Goal: Transaction & Acquisition: Purchase product/service

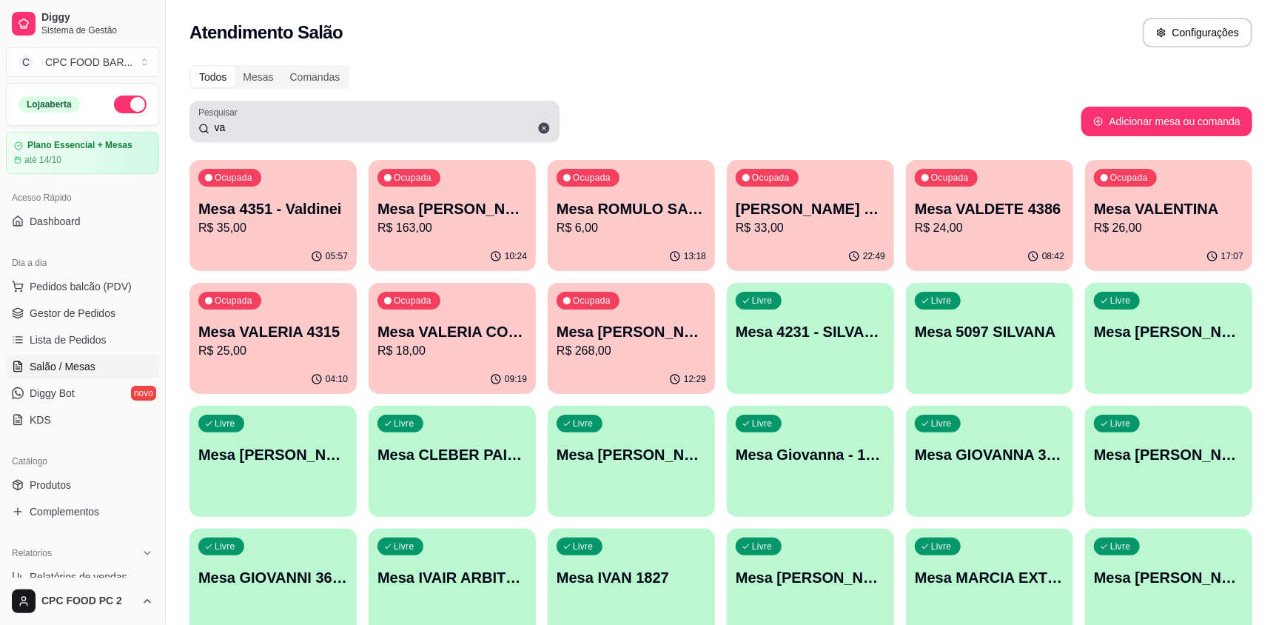
click at [337, 118] on div "va" at bounding box center [374, 122] width 352 height 30
click at [334, 120] on input "va" at bounding box center [379, 127] width 341 height 15
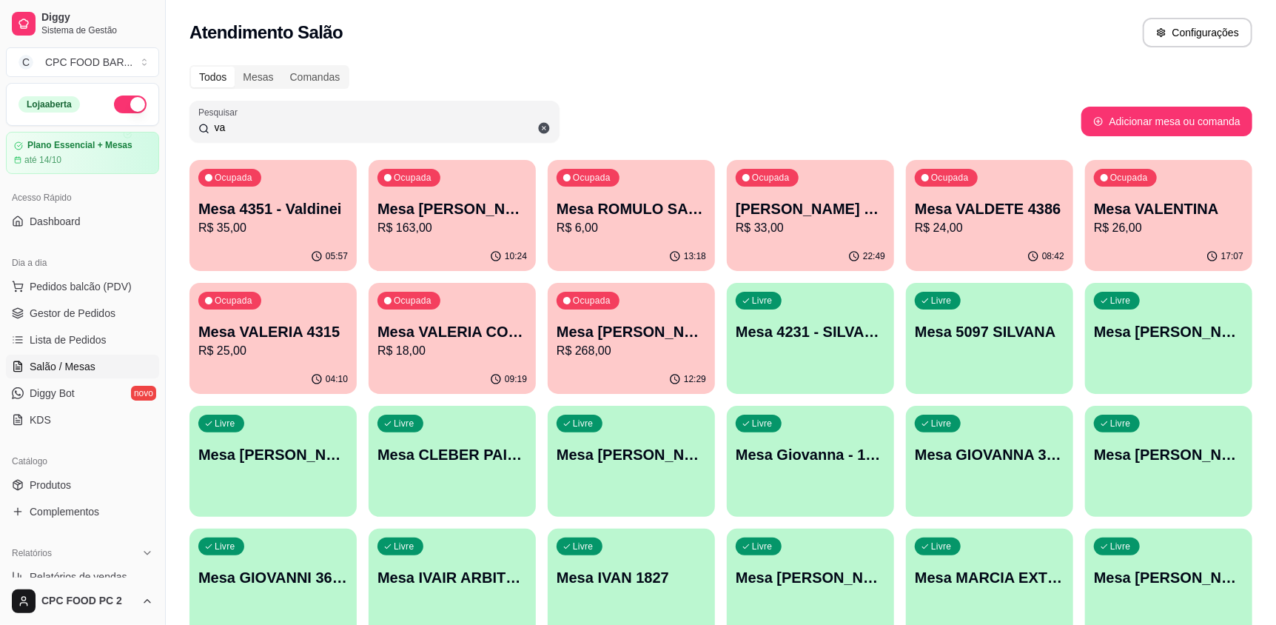
click at [256, 127] on input "va" at bounding box center [379, 127] width 341 height 15
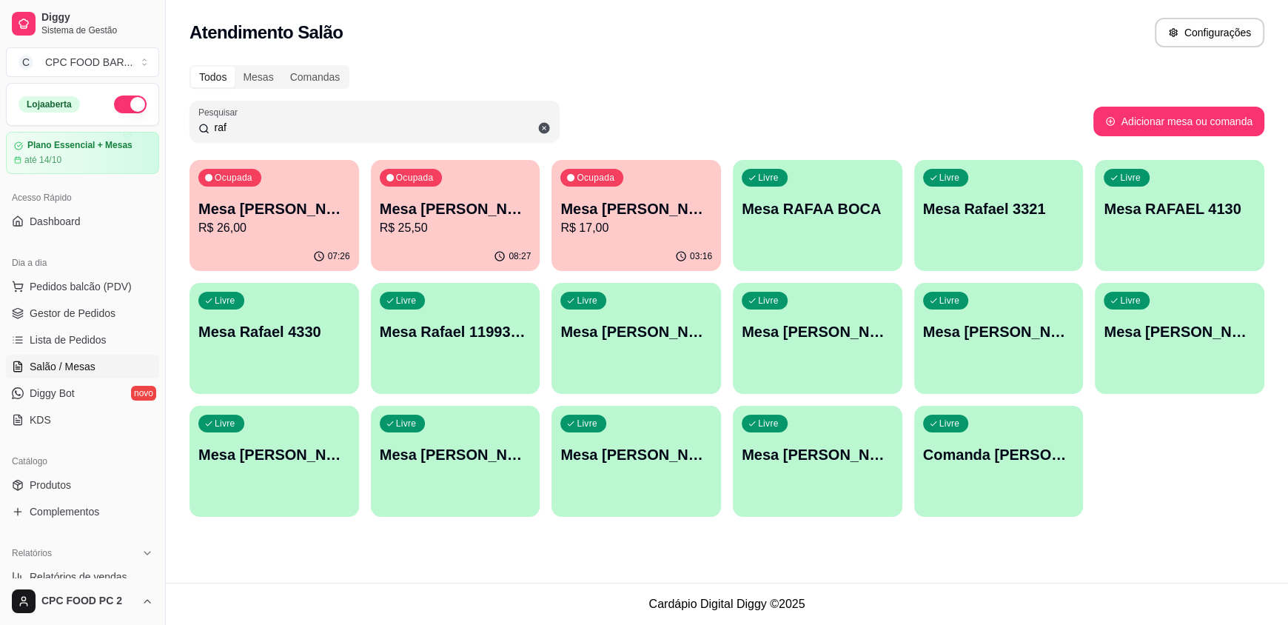
click at [653, 224] on p "R$ 17,00" at bounding box center [636, 228] width 152 height 18
click at [460, 215] on p "Mesa [PERSON_NAME]" at bounding box center [455, 209] width 147 height 20
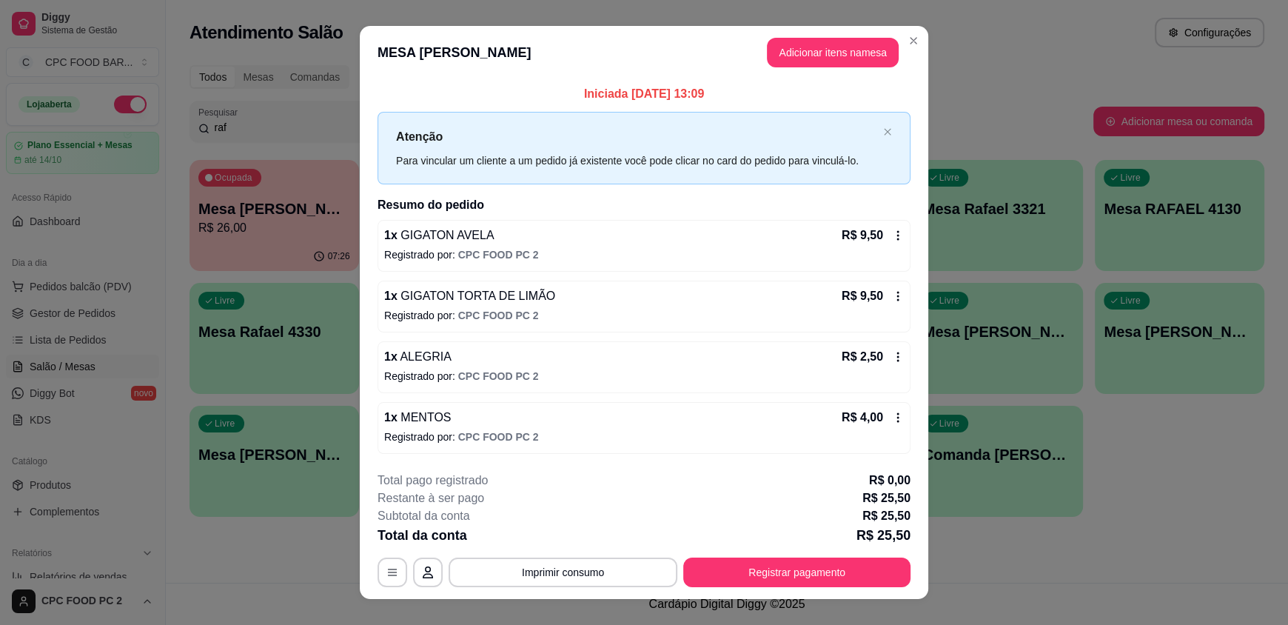
scroll to position [21, 0]
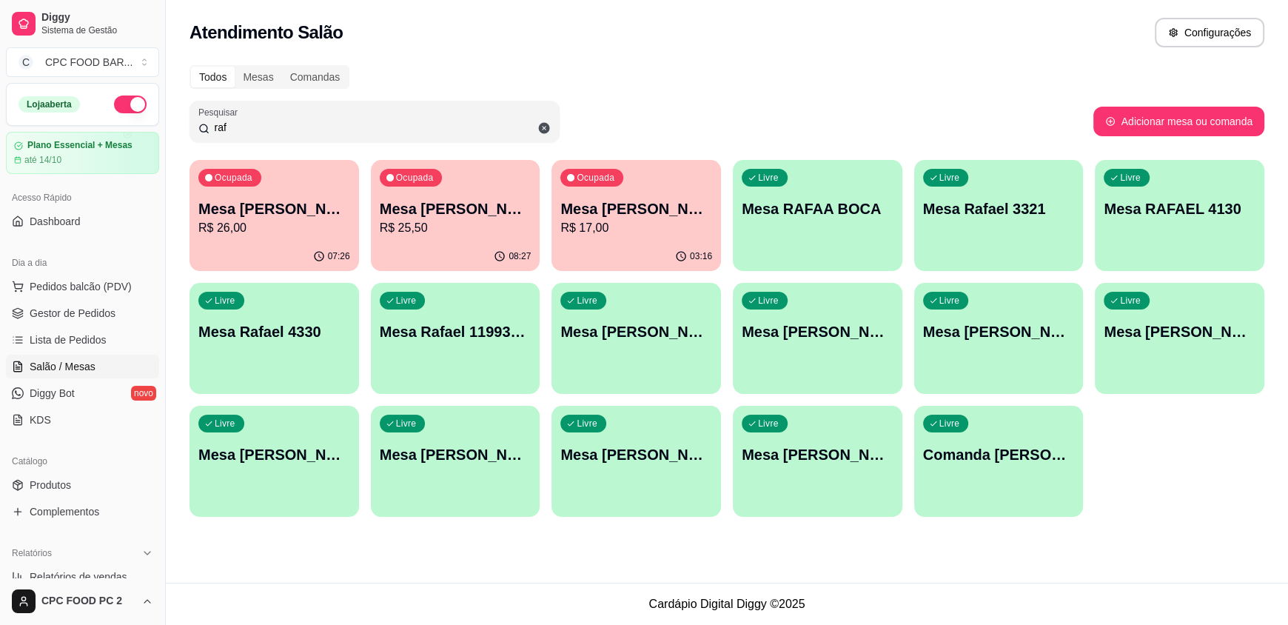
drag, startPoint x: 263, startPoint y: 127, endPoint x: 256, endPoint y: 127, distance: 7.4
click at [258, 127] on input "raf" at bounding box center [379, 127] width 341 height 15
click at [256, 127] on input "raf" at bounding box center [379, 127] width 341 height 15
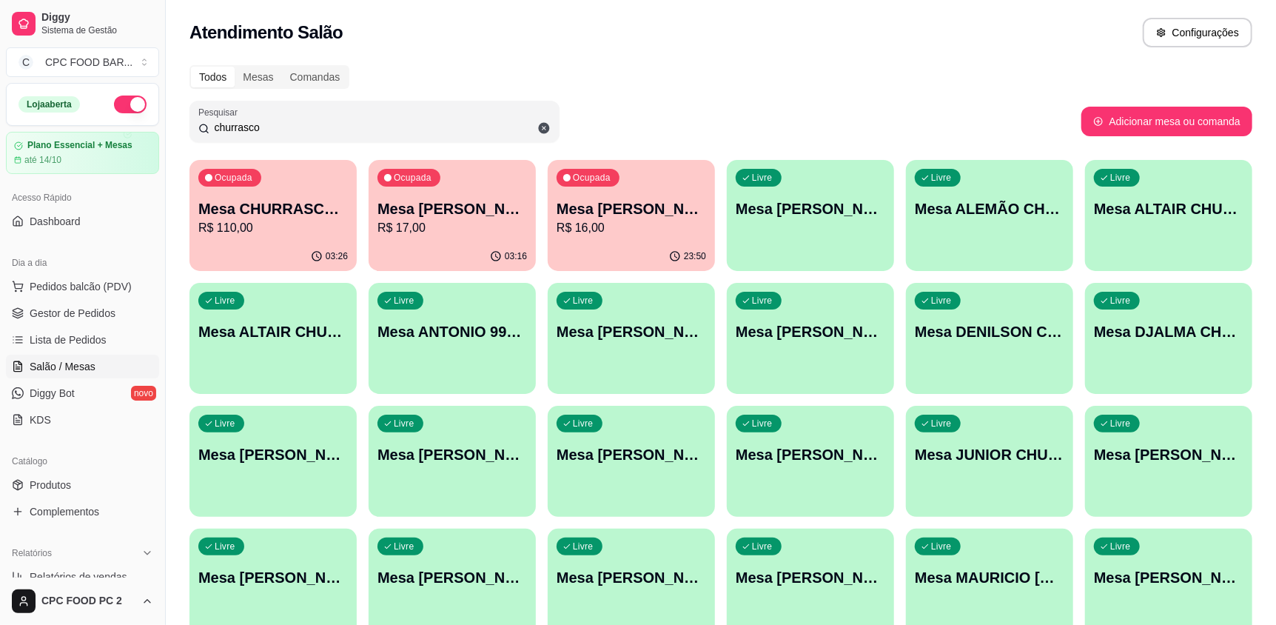
type input "churrasco"
click at [294, 232] on p "R$ 110,00" at bounding box center [272, 228] width 149 height 18
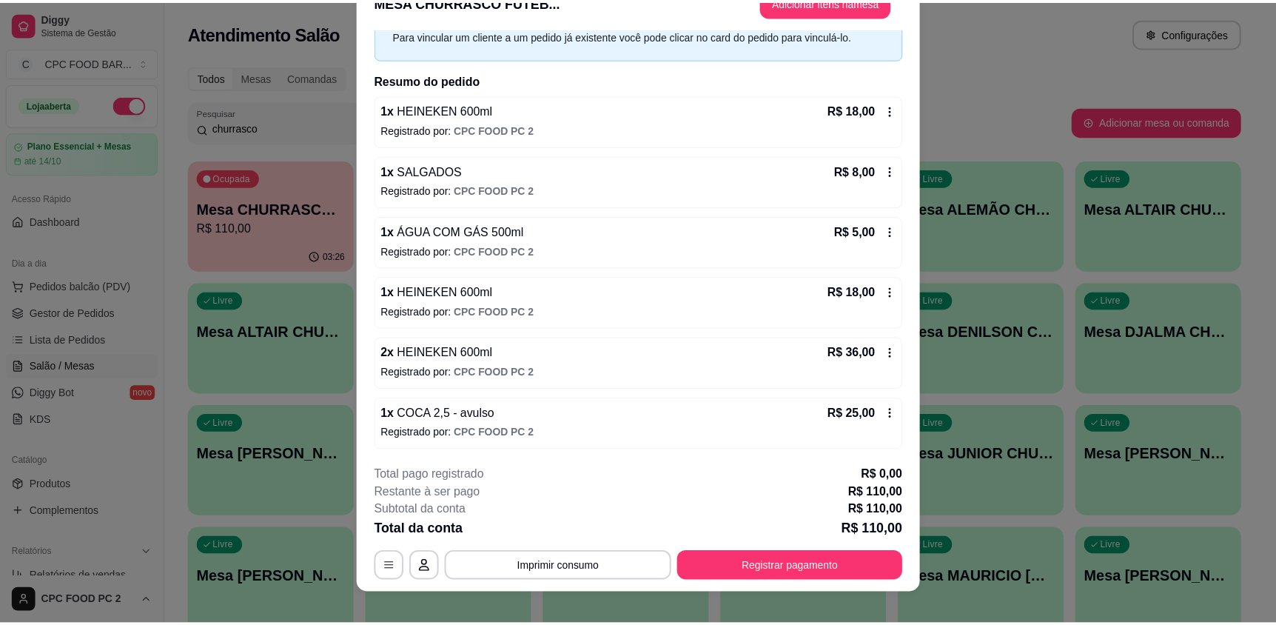
scroll to position [44, 0]
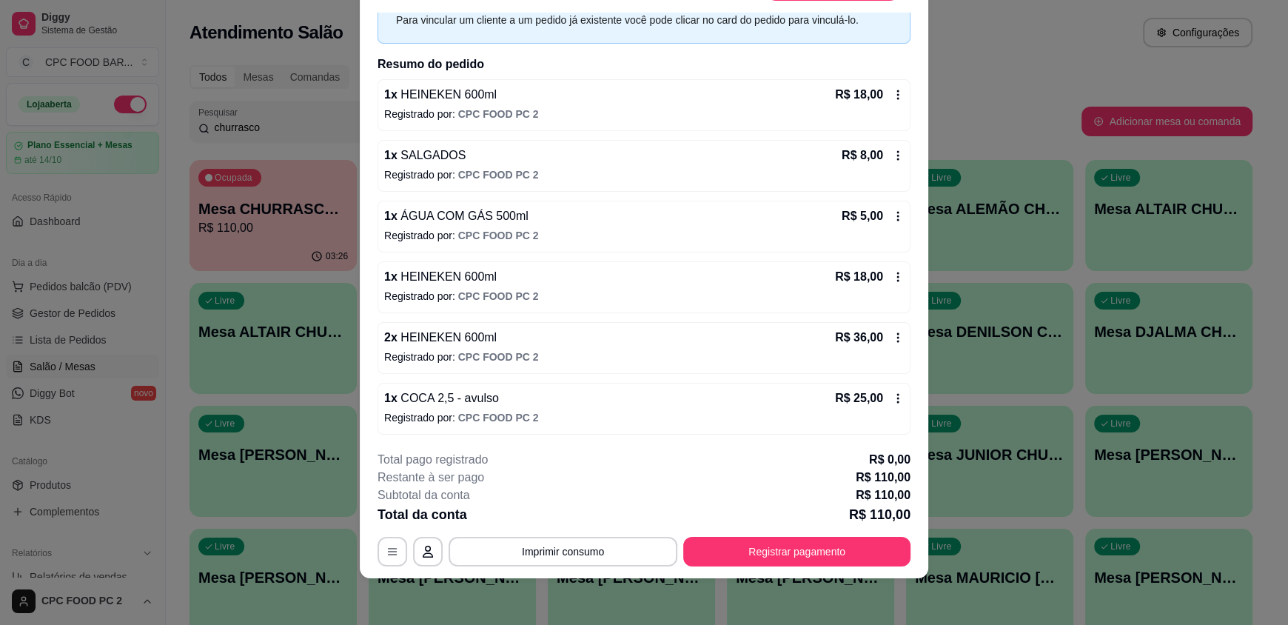
click at [892, 397] on icon at bounding box center [898, 398] width 12 height 12
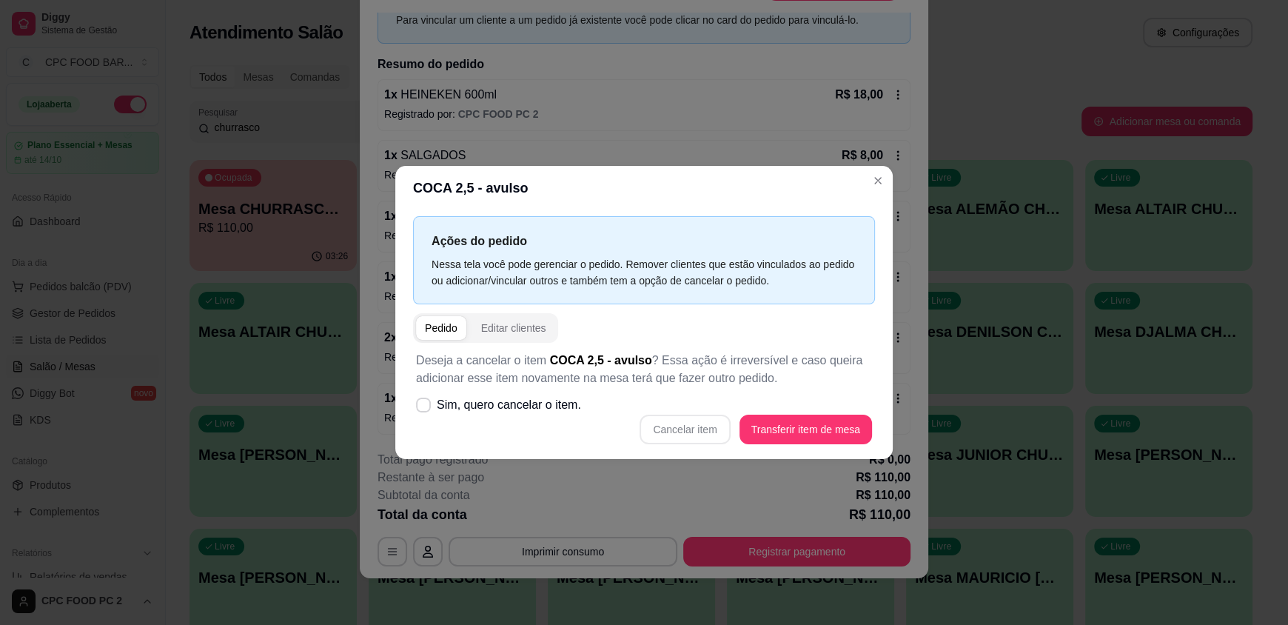
click at [696, 431] on div "Cancelar item Transferir item de mesa" at bounding box center [644, 429] width 456 height 30
click at [428, 401] on icon at bounding box center [422, 404] width 11 height 8
click at [425, 408] on input "Sim, quero cancelar o item." at bounding box center [420, 413] width 10 height 10
checkbox input "true"
click at [695, 425] on button "Cancelar item" at bounding box center [684, 429] width 90 height 30
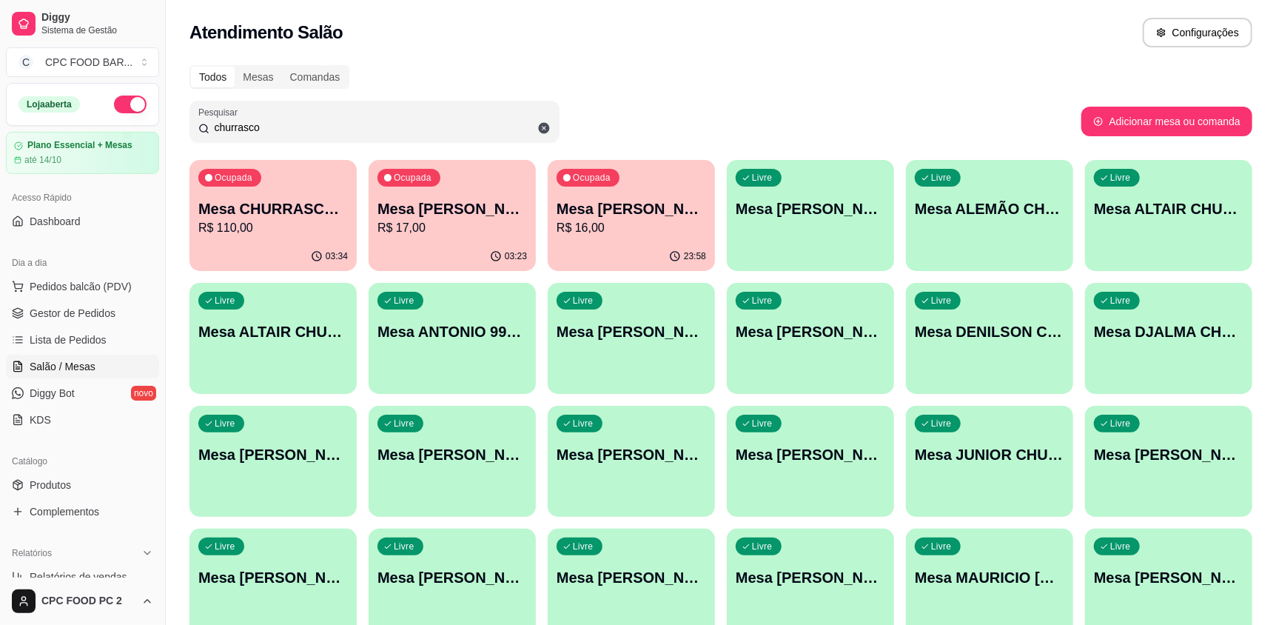
click at [443, 239] on div "Ocupada Mesa RAFAEL CHURRASCO R$ 17,00" at bounding box center [452, 201] width 167 height 82
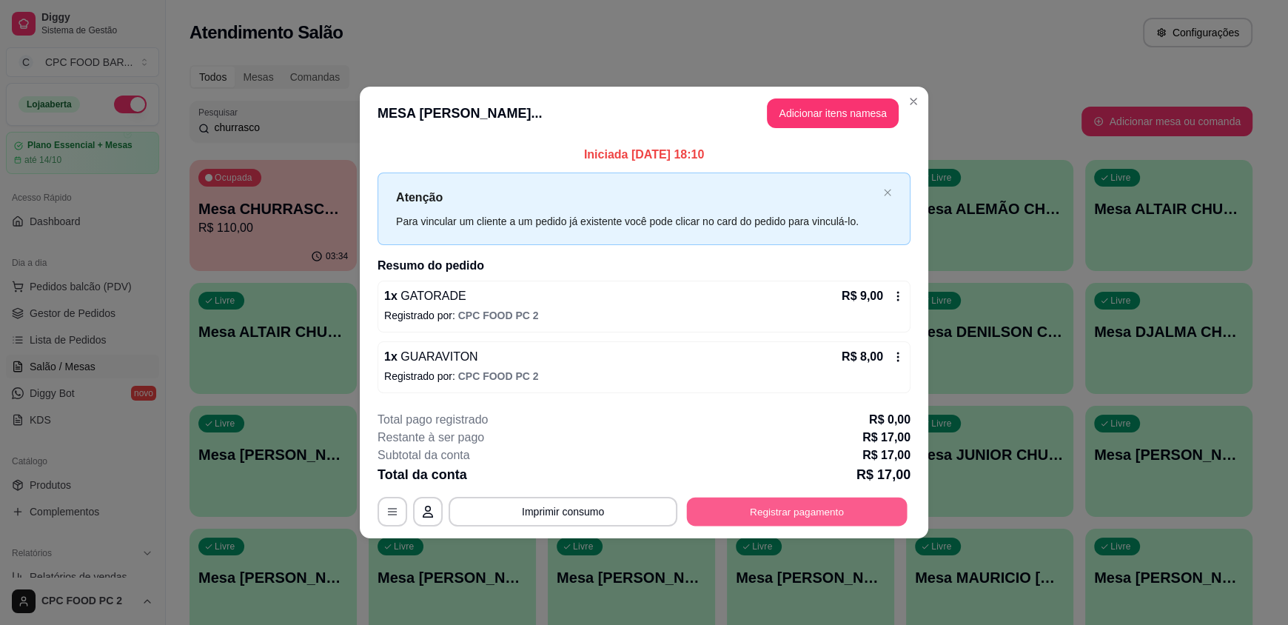
click at [744, 517] on button "Registrar pagamento" at bounding box center [797, 511] width 221 height 29
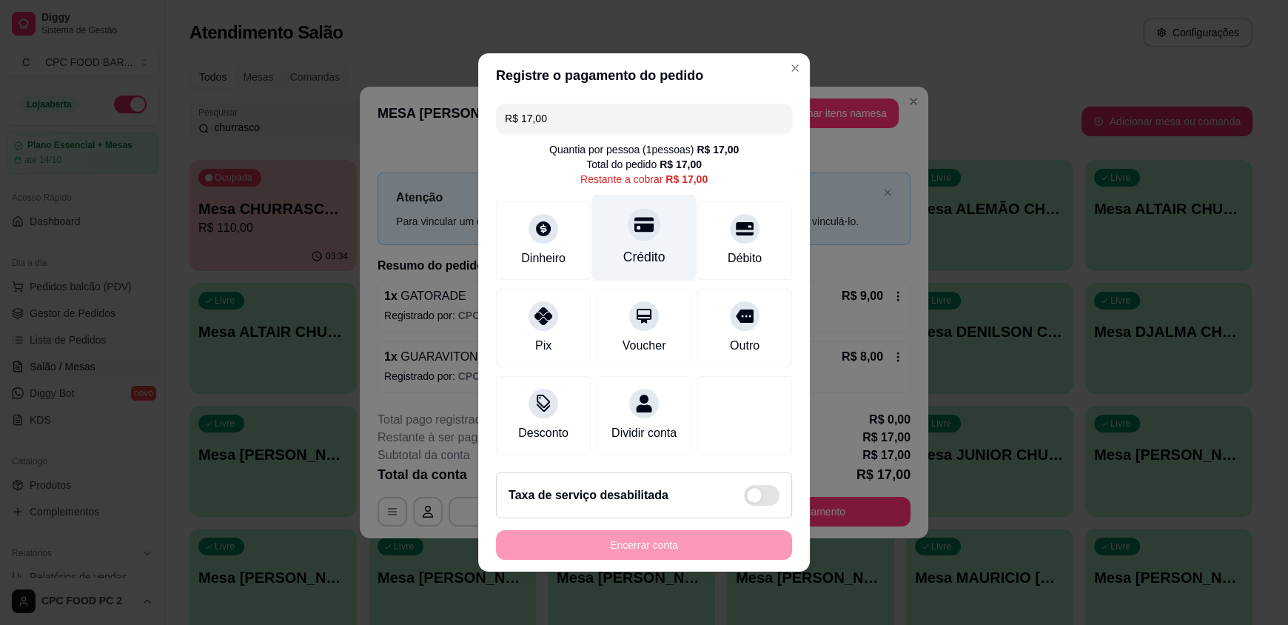
click at [637, 247] on div "Crédito" at bounding box center [644, 256] width 42 height 19
type input "R$ 0,00"
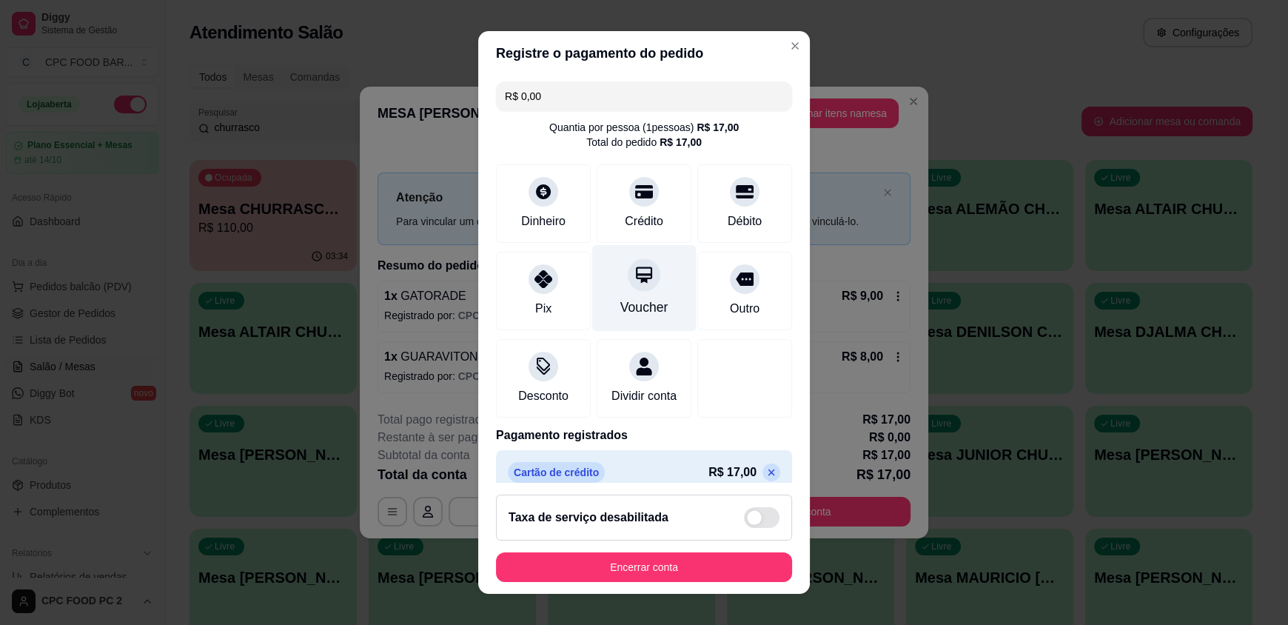
click at [637, 264] on div at bounding box center [643, 275] width 33 height 33
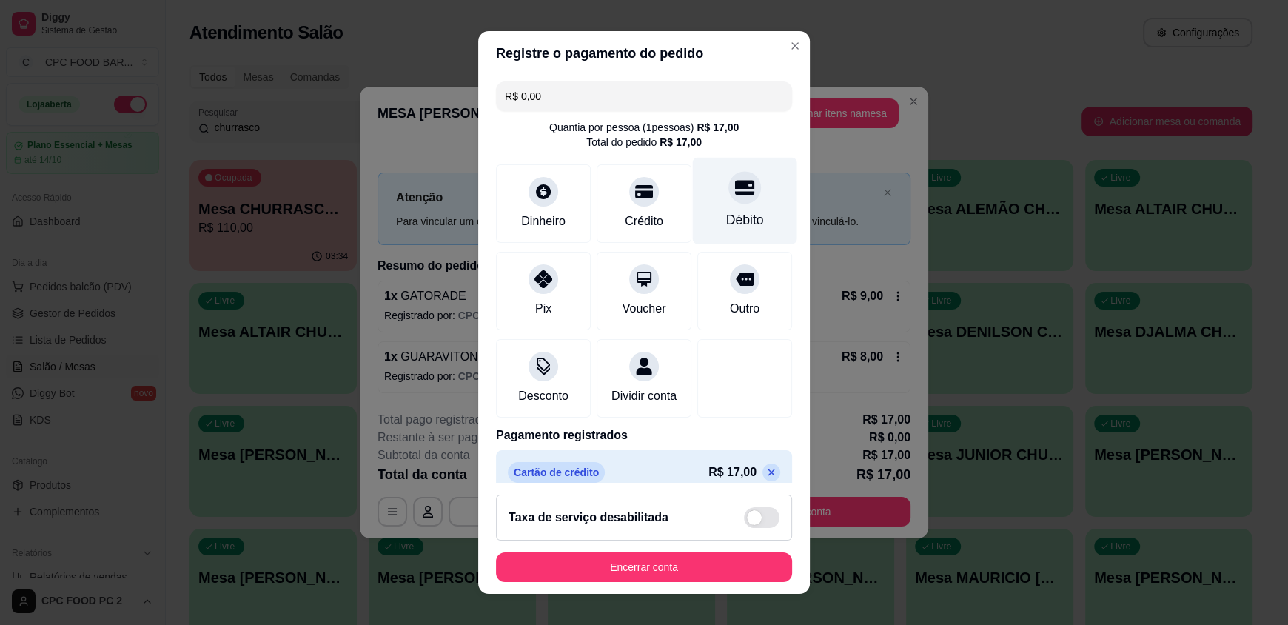
click at [726, 211] on div "Débito" at bounding box center [745, 219] width 38 height 19
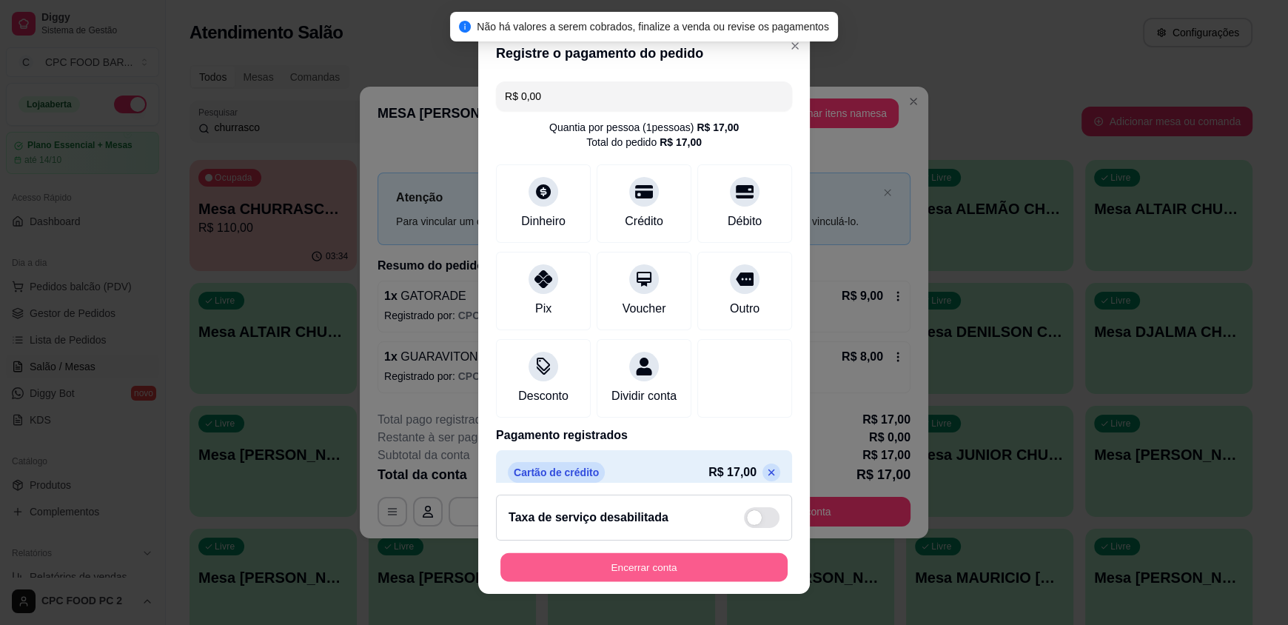
click at [628, 560] on button "Encerrar conta" at bounding box center [643, 566] width 287 height 29
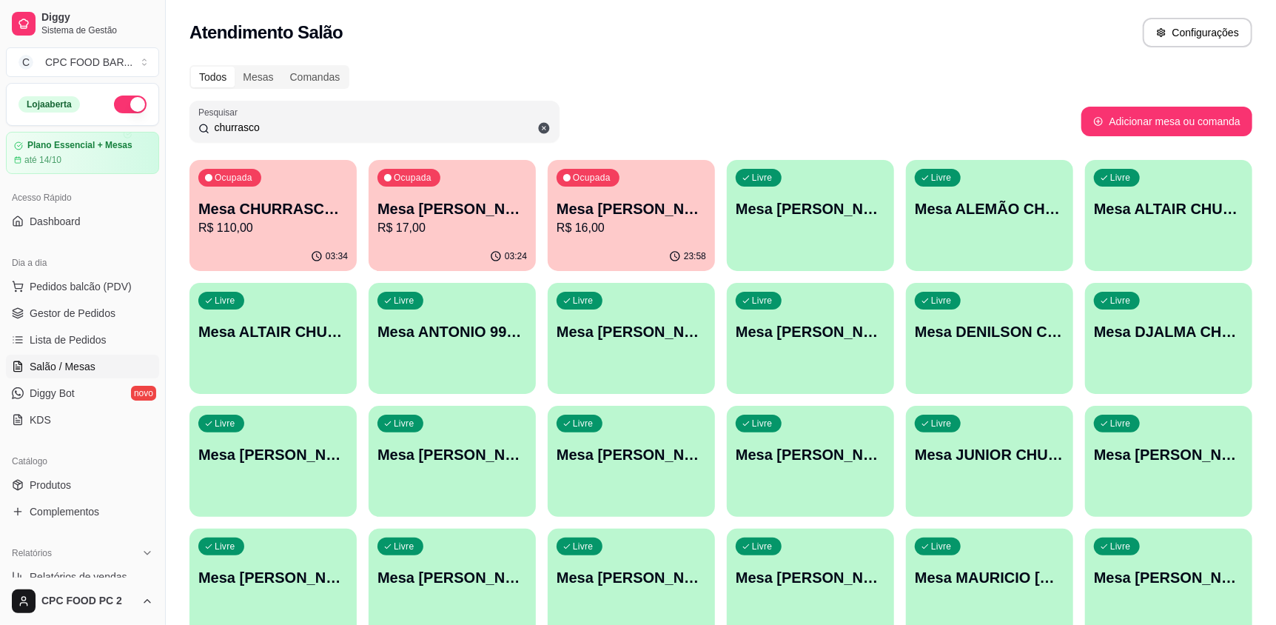
click at [443, 242] on div "03:24" at bounding box center [452, 256] width 167 height 29
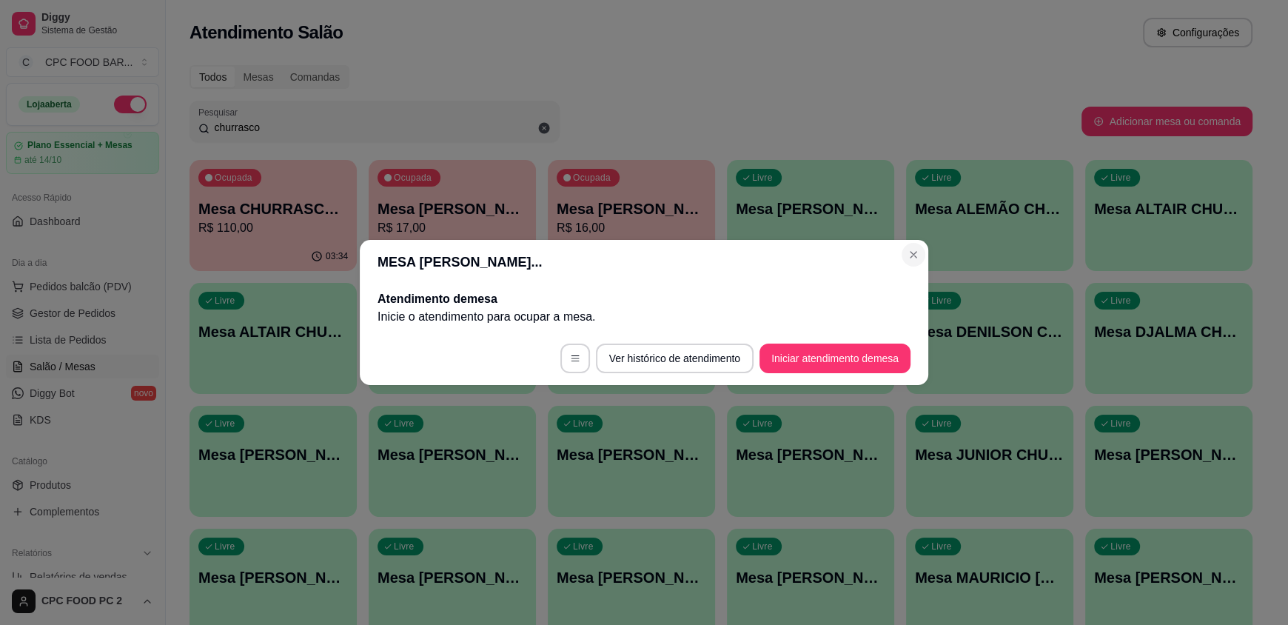
drag, startPoint x: 896, startPoint y: 248, endPoint x: 918, endPoint y: 260, distance: 25.5
click at [898, 249] on header "MESA RAFAEL CHURRASC..." at bounding box center [644, 262] width 568 height 44
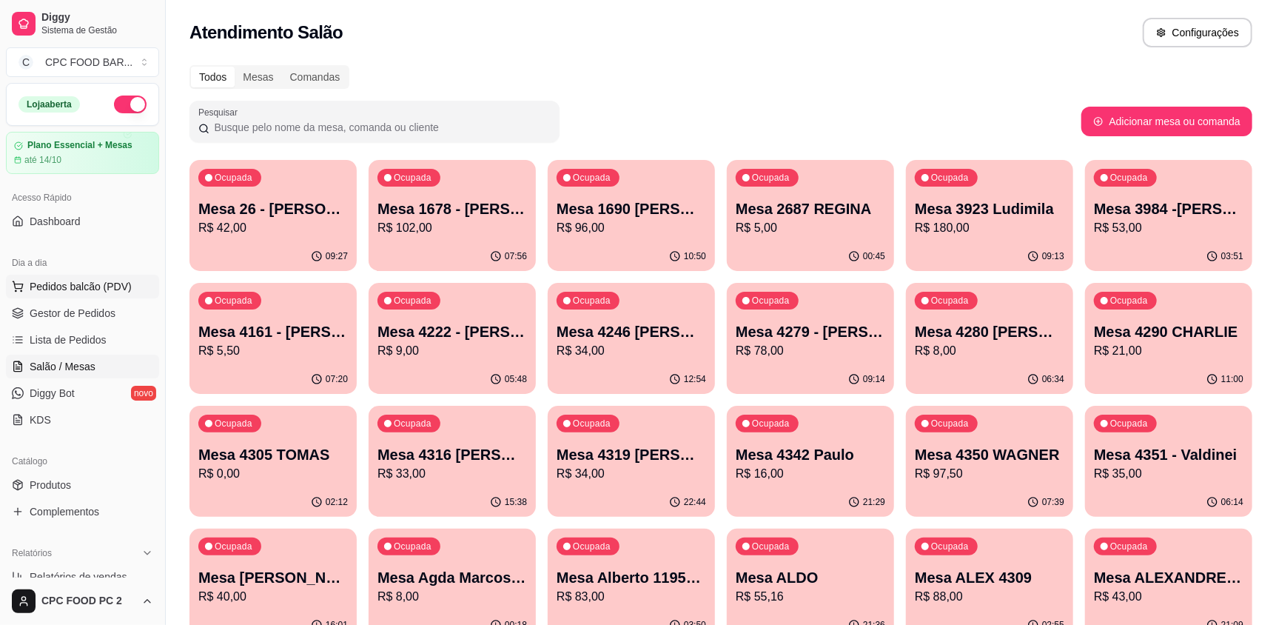
click at [56, 283] on span "Pedidos balcão (PDV)" at bounding box center [81, 286] width 102 height 15
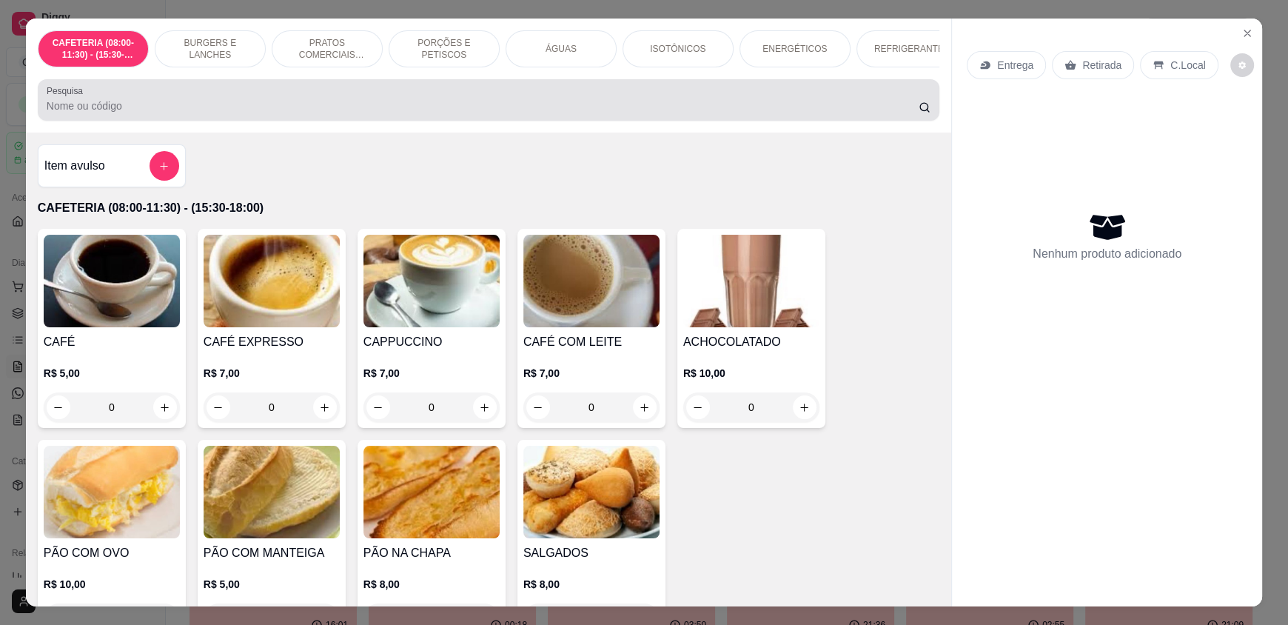
click at [301, 110] on input "Pesquisa" at bounding box center [483, 105] width 872 height 15
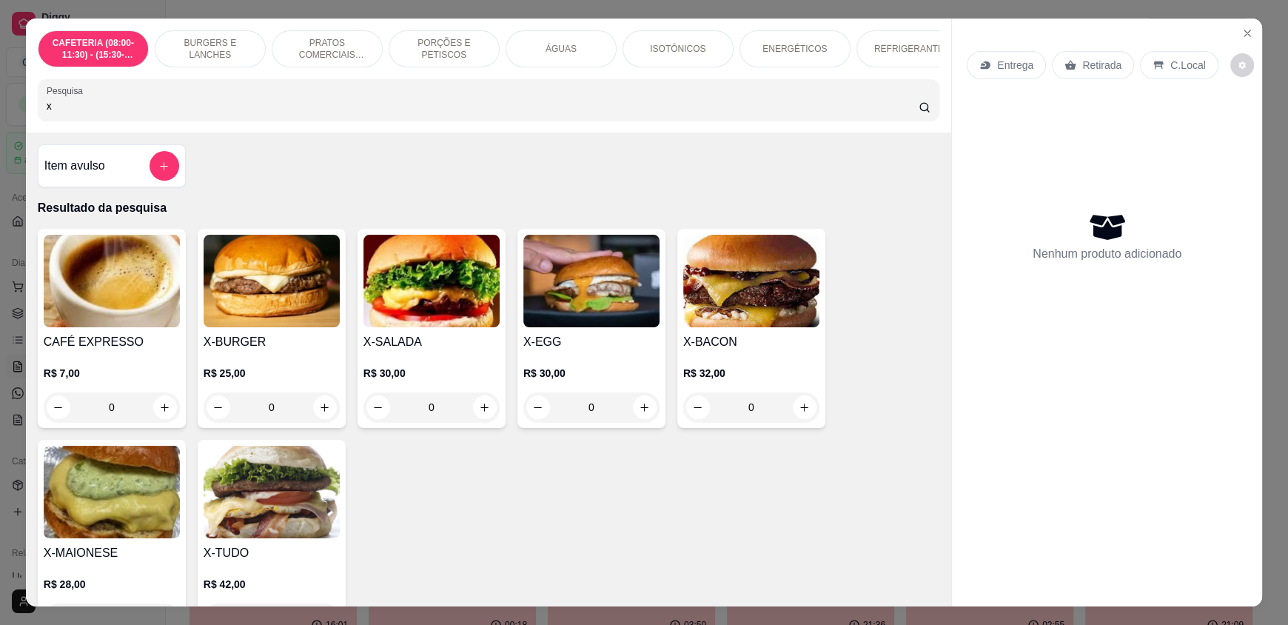
type input "x"
click at [797, 414] on div "0" at bounding box center [751, 407] width 136 height 30
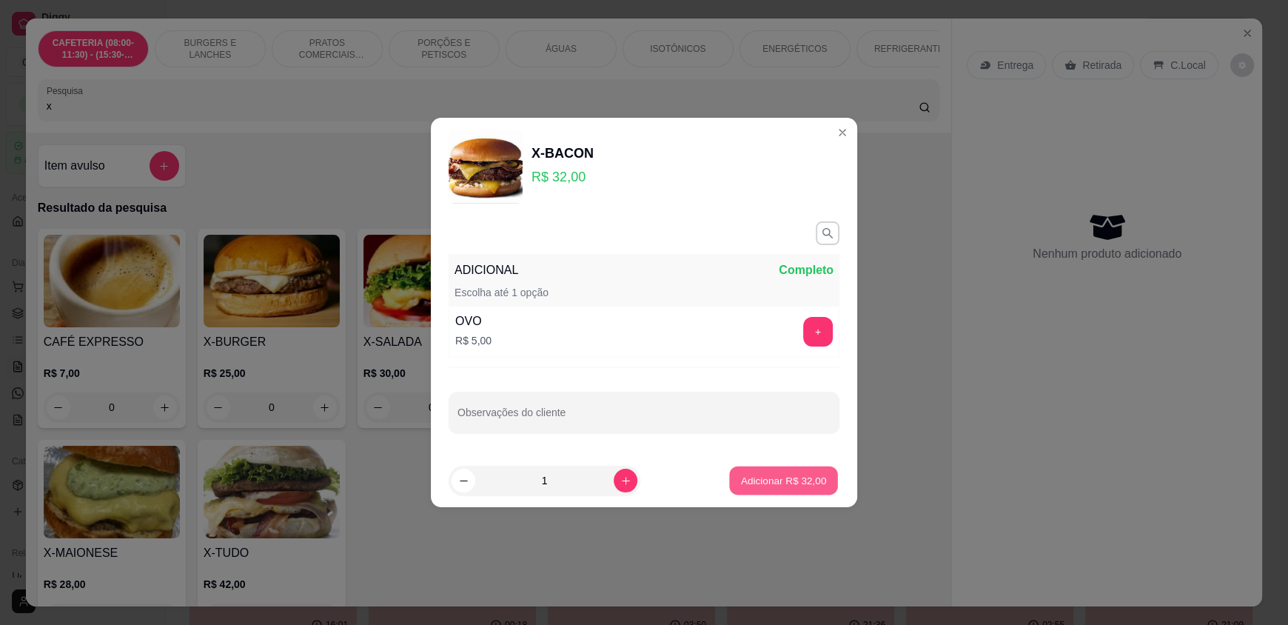
click at [807, 477] on p "Adicionar R$ 32,00" at bounding box center [784, 480] width 86 height 14
type input "1"
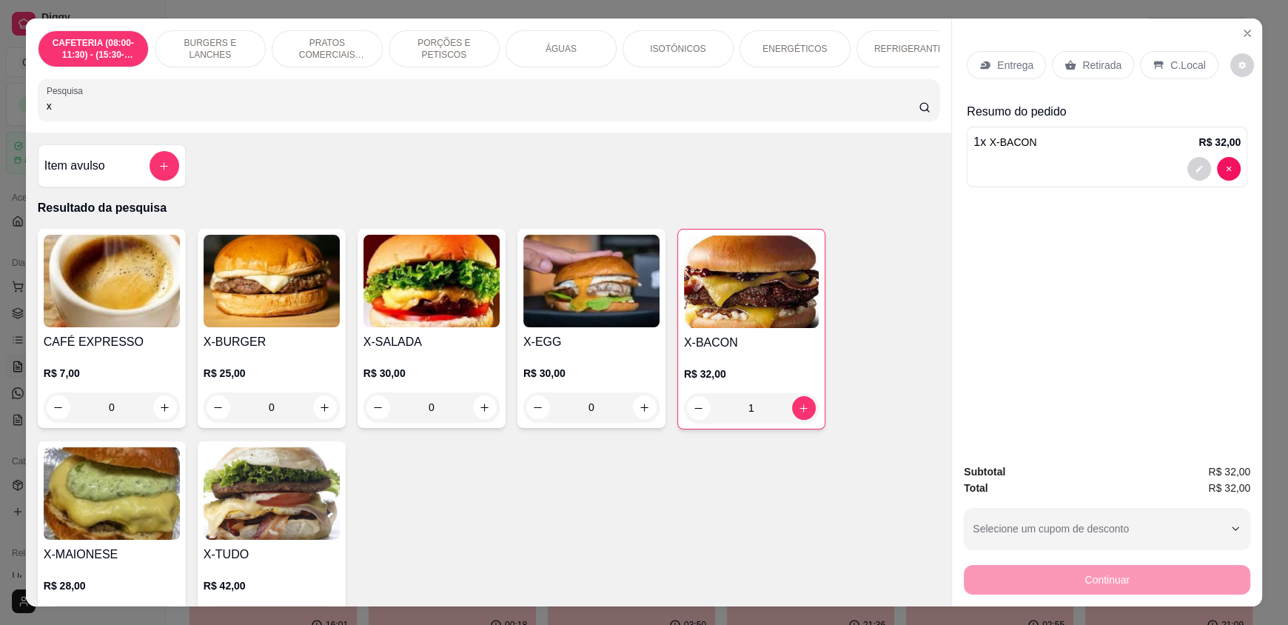
drag, startPoint x: 56, startPoint y: 120, endPoint x: 0, endPoint y: 107, distance: 57.6
click at [0, 107] on div "CAFETERIA (08:00-11:30) - (15:30-18:00) BURGERS E LANCHES PRATOS COMERCIAIS (11…" at bounding box center [644, 312] width 1288 height 625
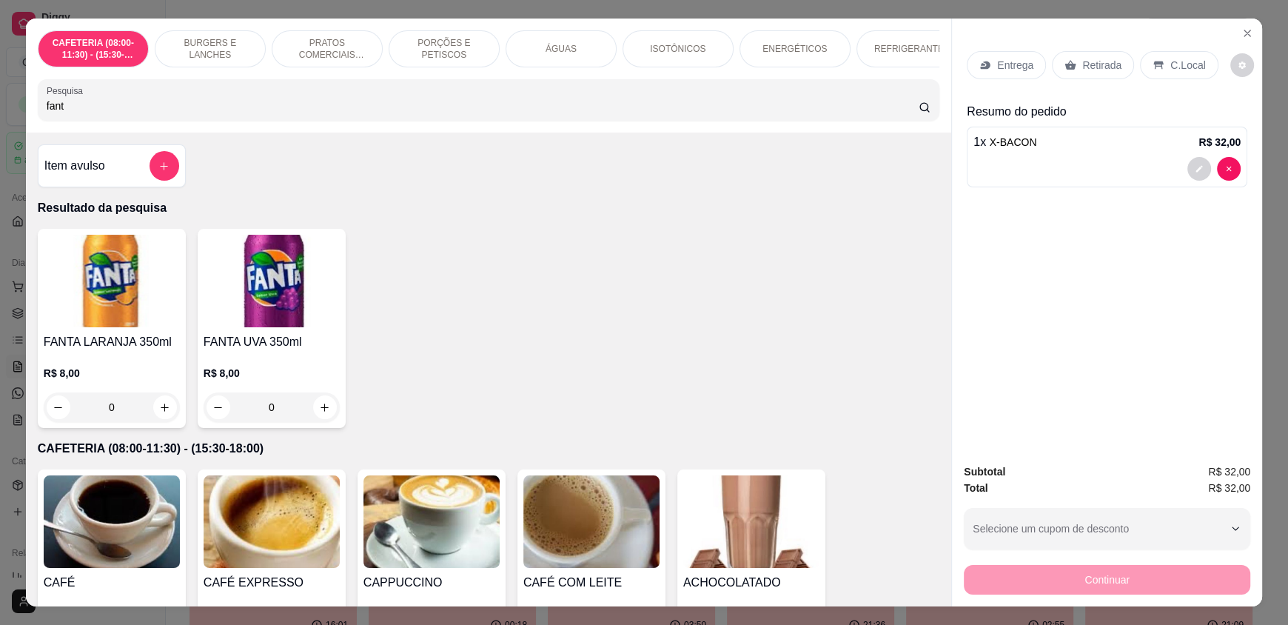
type input "fant"
click at [321, 413] on icon "increase-product-quantity" at bounding box center [325, 407] width 11 height 11
type input "1"
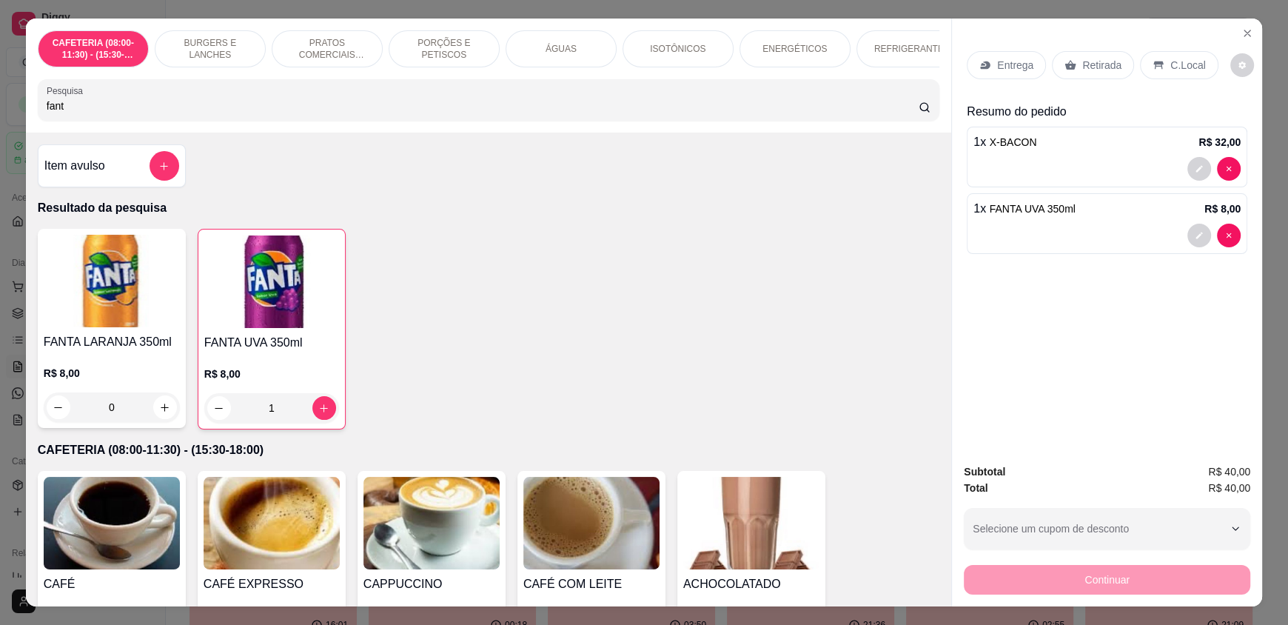
click at [1188, 71] on p "C.Local" at bounding box center [1187, 65] width 35 height 15
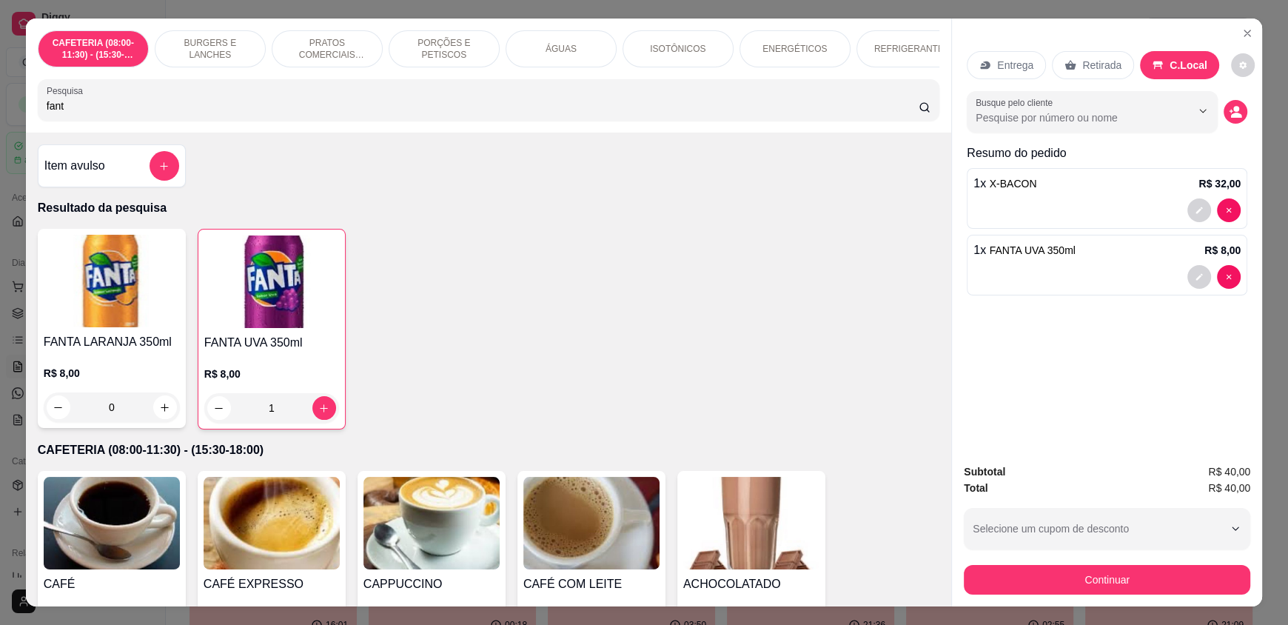
drag, startPoint x: 81, startPoint y: 117, endPoint x: 0, endPoint y: 115, distance: 80.7
click at [0, 115] on div "CAFETERIA (08:00-11:30) - (15:30-18:00) BURGERS E LANCHES PRATOS COMERCIAIS (11…" at bounding box center [644, 312] width 1288 height 625
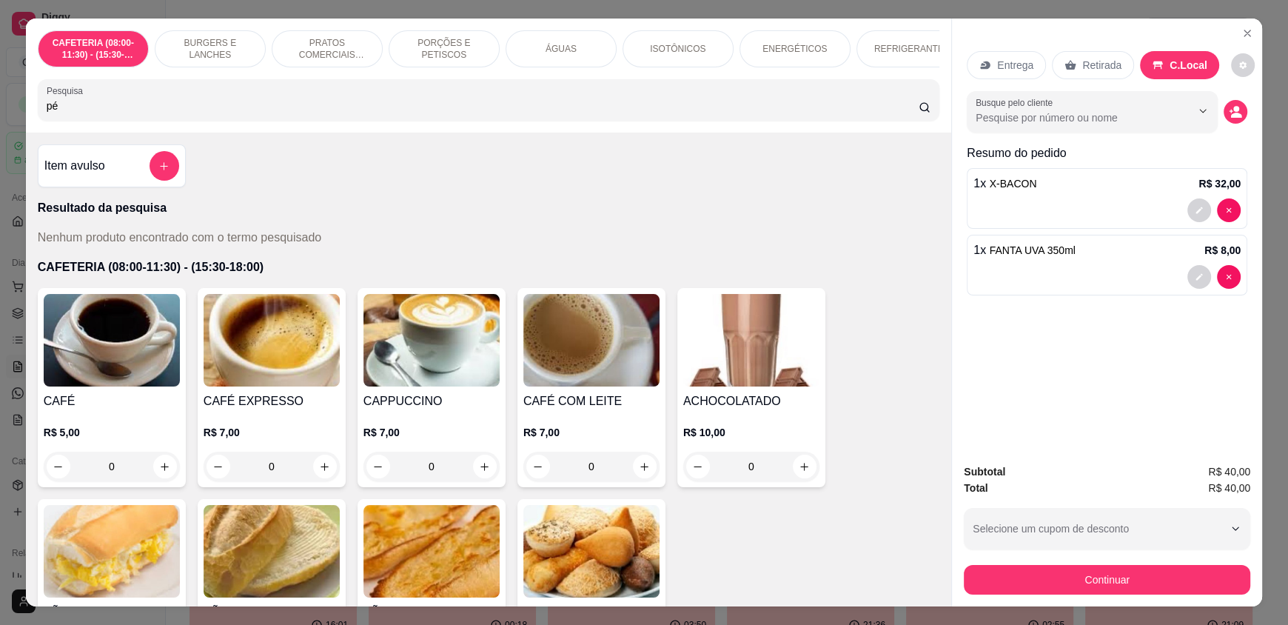
type input "pé"
click at [161, 172] on icon "add-separate-item" at bounding box center [164, 166] width 11 height 11
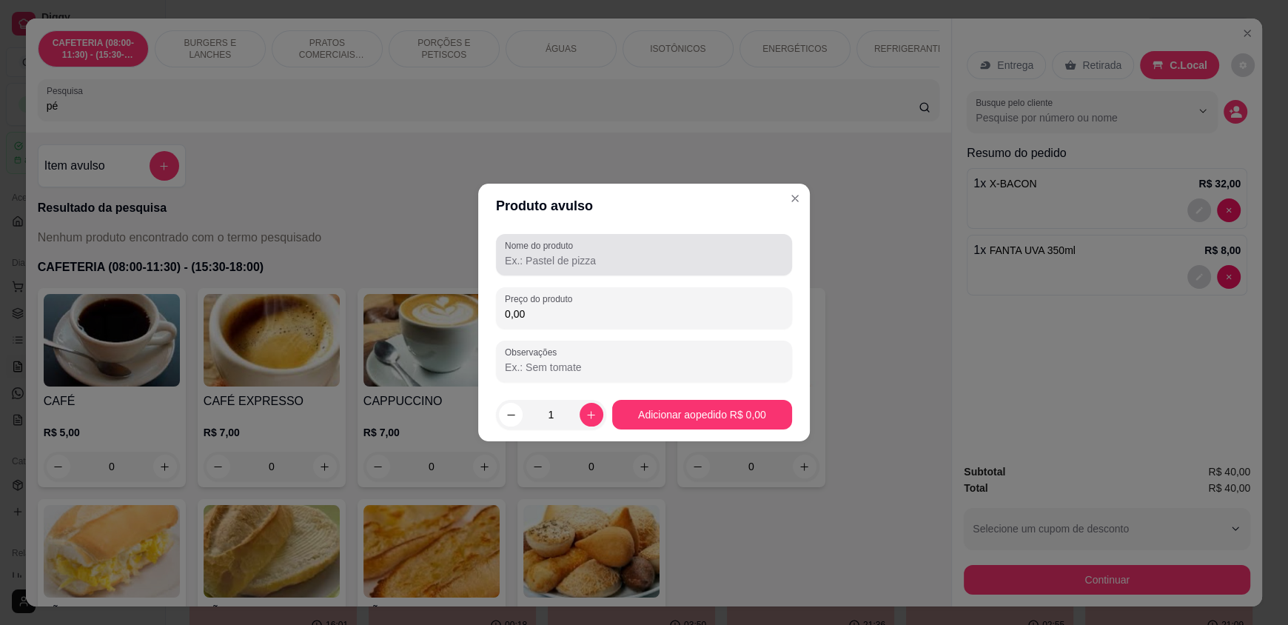
click at [514, 264] on input "Nome do produto" at bounding box center [644, 260] width 278 height 15
type input "d"
type input "DOCE"
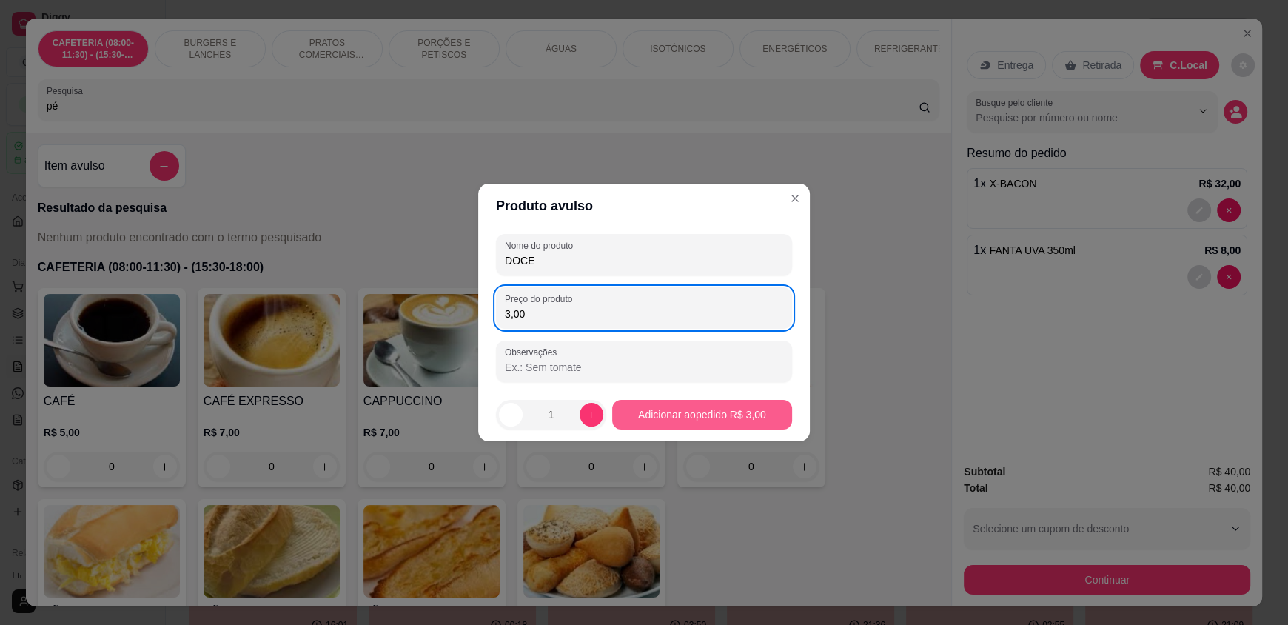
type input "3,00"
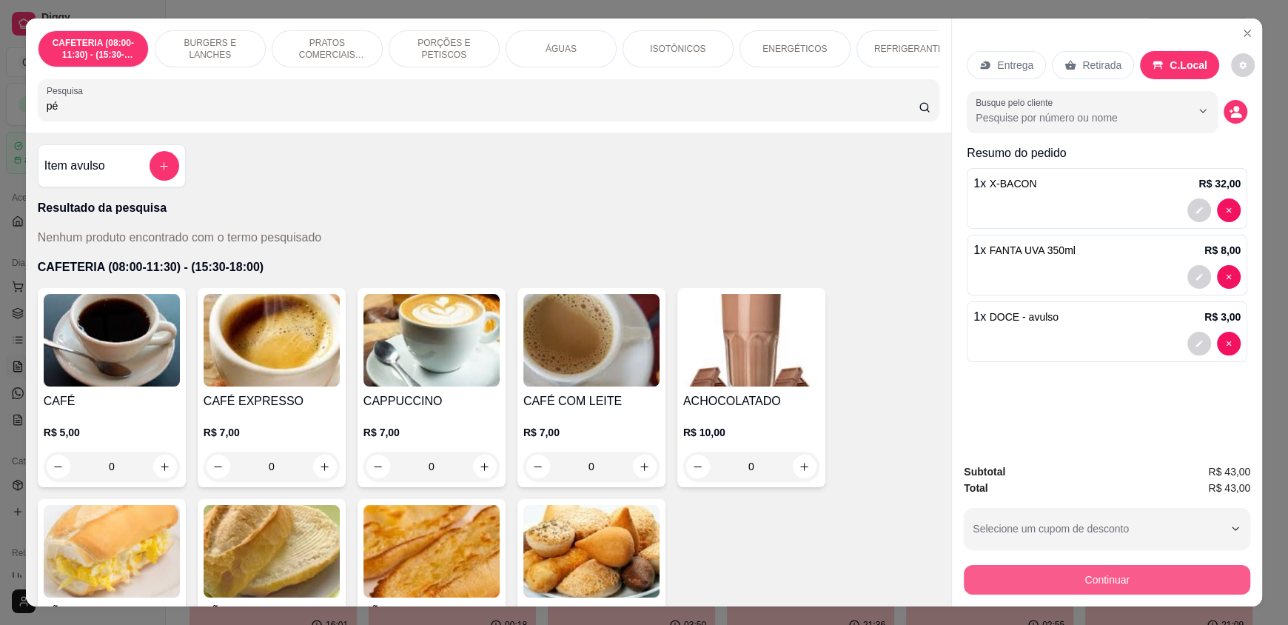
click at [1094, 585] on button "Continuar" at bounding box center [1106, 580] width 286 height 30
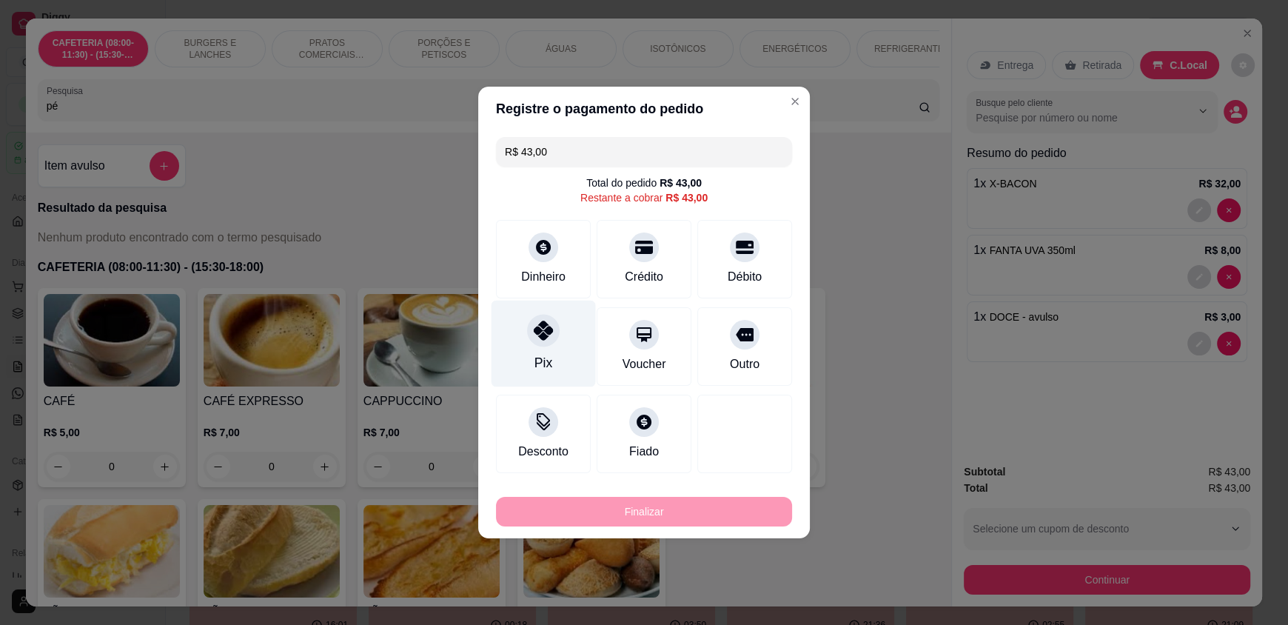
click at [558, 343] on div "Pix" at bounding box center [543, 343] width 104 height 87
type input "R$ 0,00"
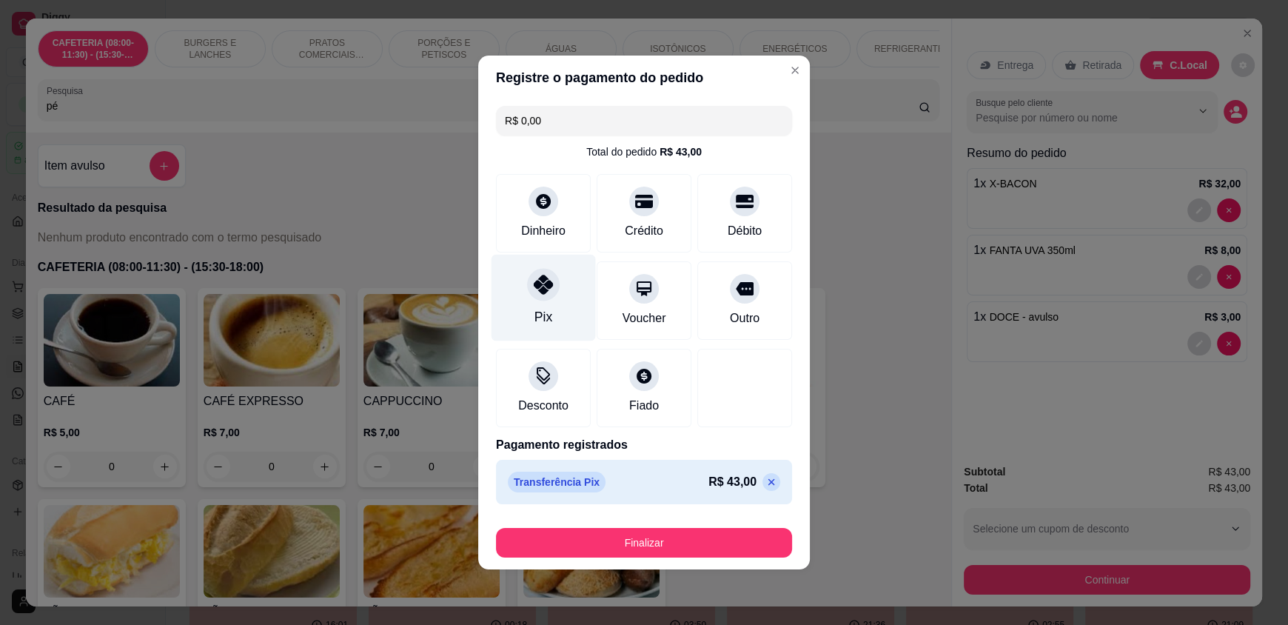
click at [539, 314] on div "Pix" at bounding box center [543, 316] width 18 height 19
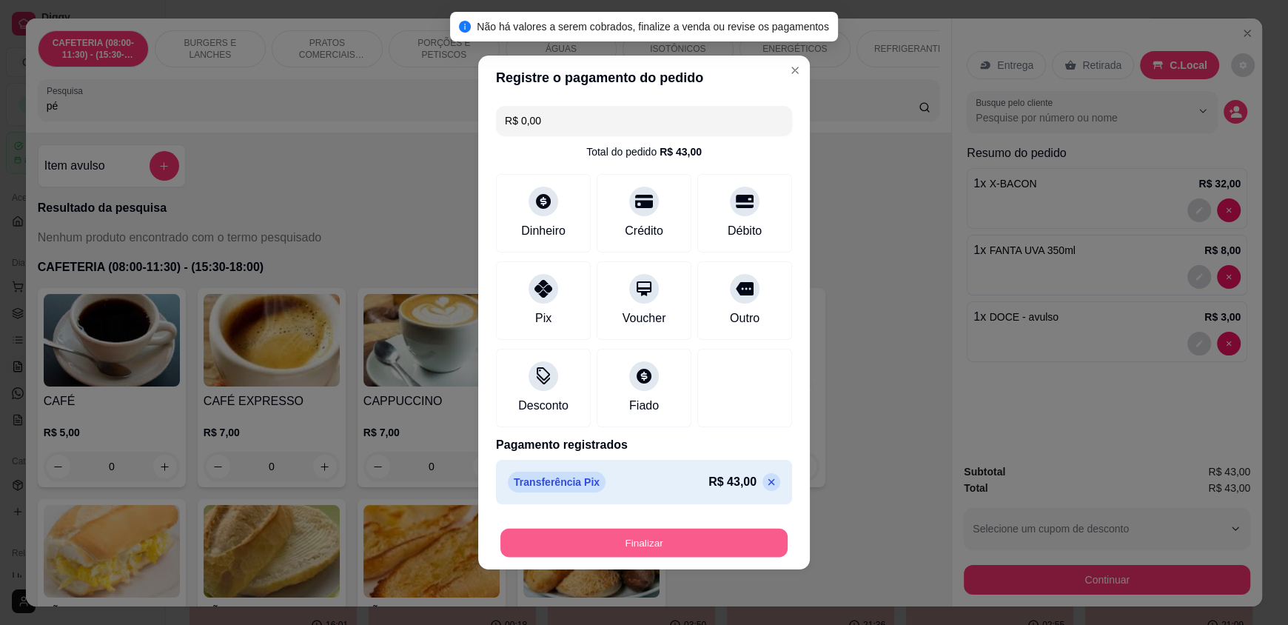
click at [638, 528] on button "Finalizar" at bounding box center [643, 542] width 287 height 29
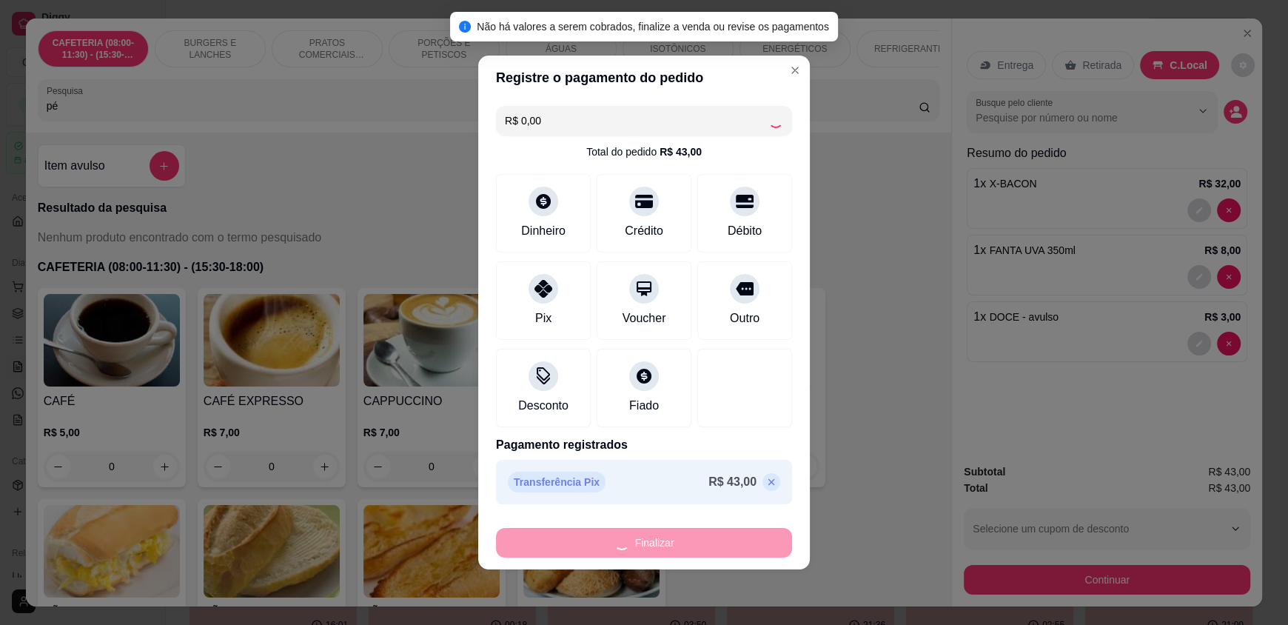
type input "0"
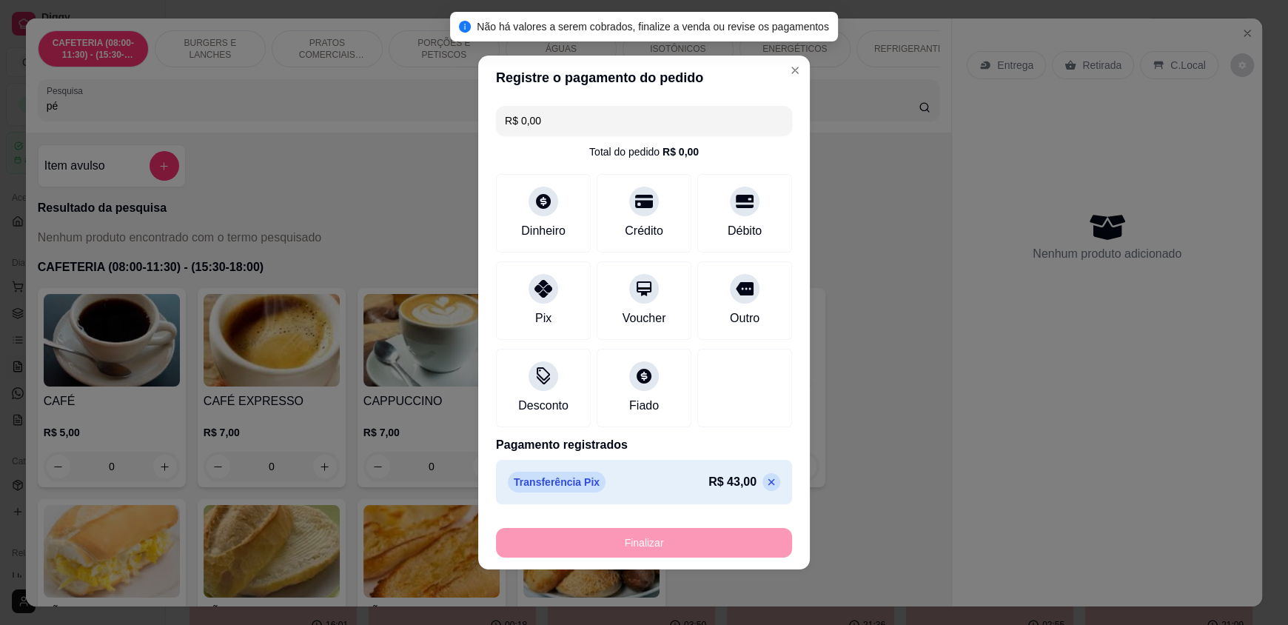
type input "-R$ 43,00"
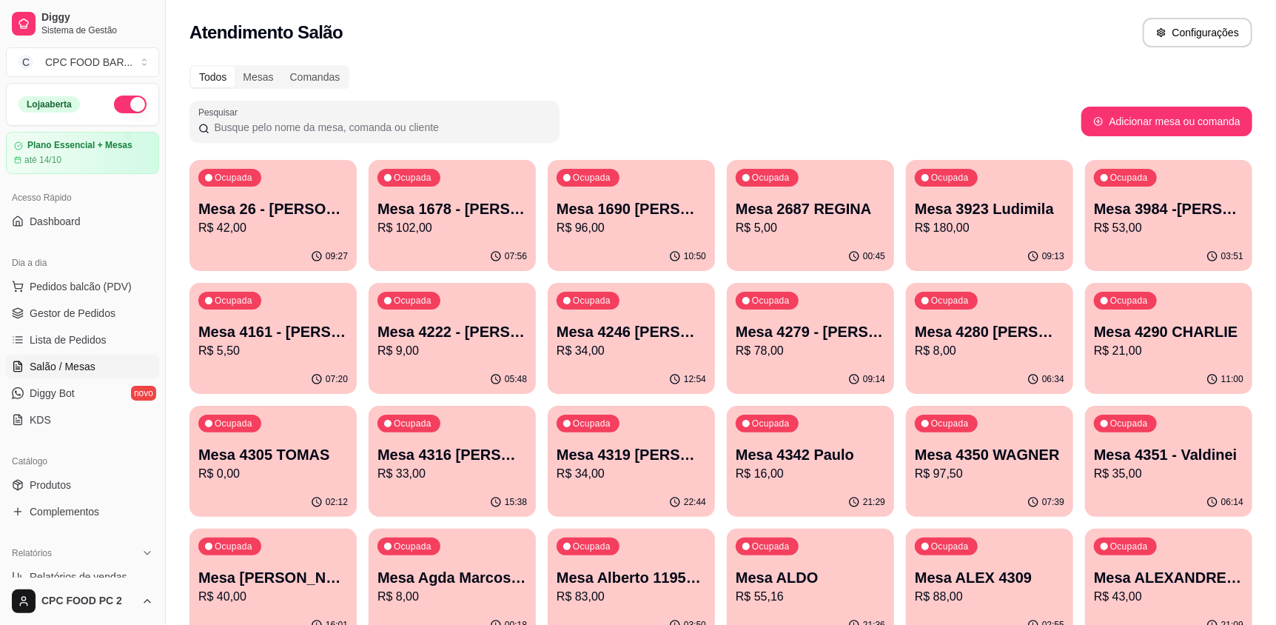
click at [258, 131] on input "Pesquisar" at bounding box center [379, 127] width 341 height 15
click at [320, 129] on input "Pesquisar" at bounding box center [379, 127] width 341 height 15
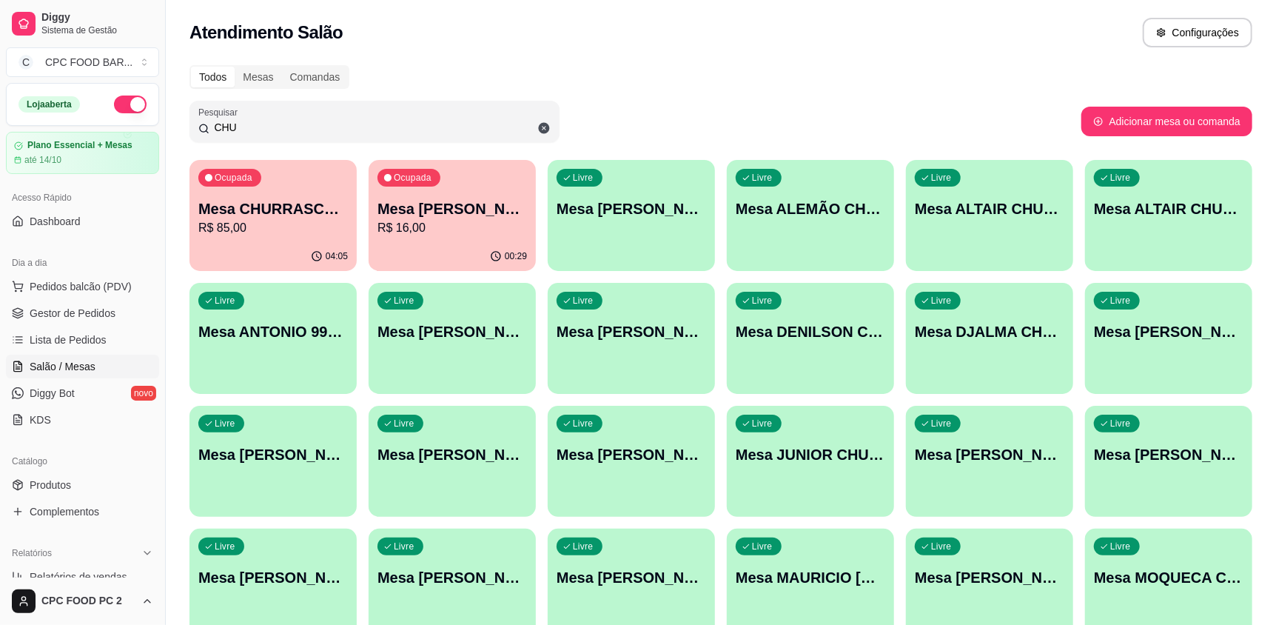
type input "CHU"
click at [315, 206] on p "Mesa CHURRASCO FUTEBOL" at bounding box center [273, 209] width 145 height 20
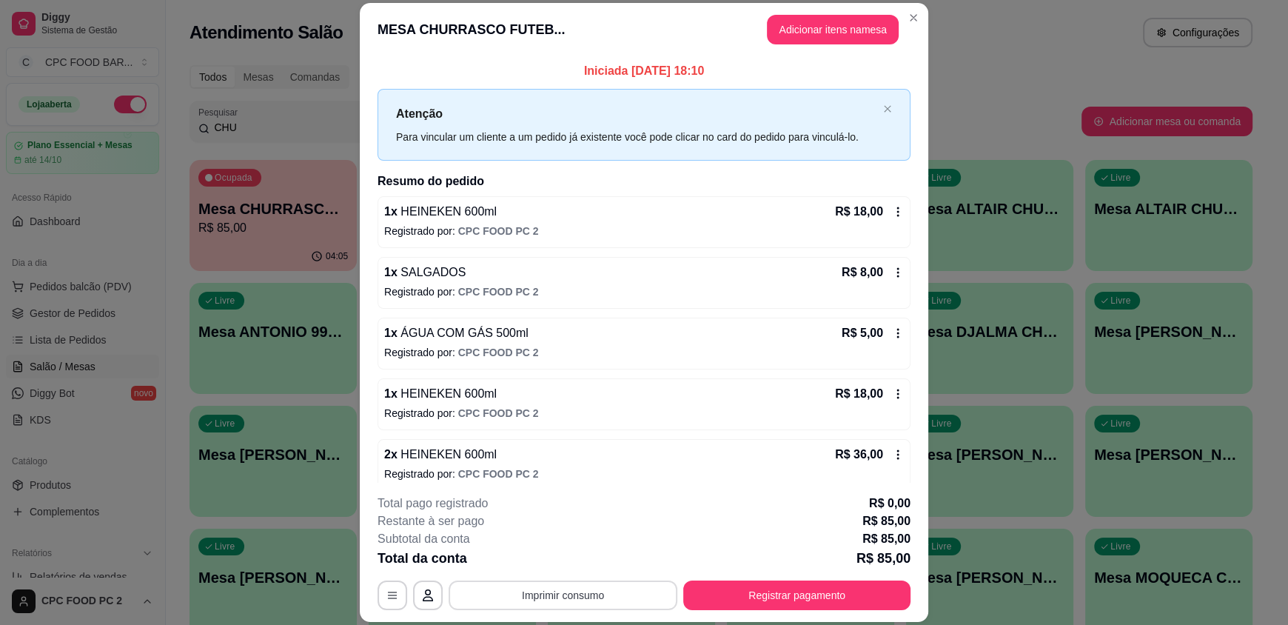
click at [603, 596] on button "Imprimir consumo" at bounding box center [562, 595] width 229 height 30
click at [545, 556] on button "IMPRESSORA" at bounding box center [561, 561] width 107 height 24
click at [858, 22] on button "Adicionar itens na mesa" at bounding box center [833, 30] width 132 height 30
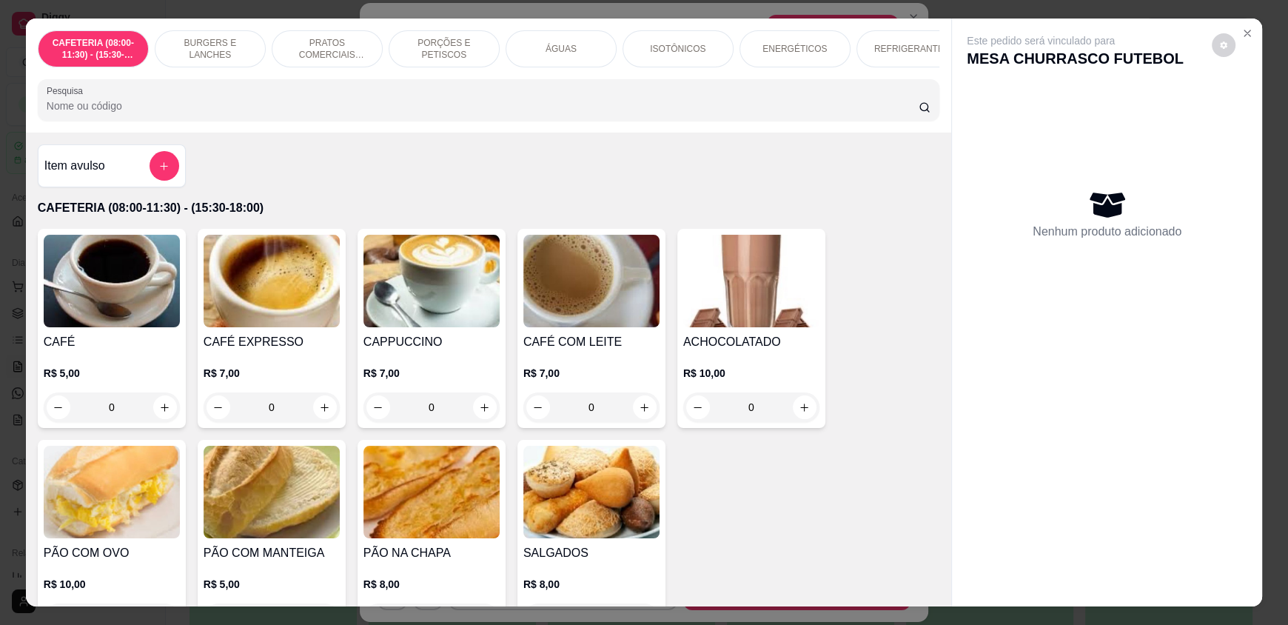
click at [468, 113] on input "Pesquisa" at bounding box center [483, 105] width 872 height 15
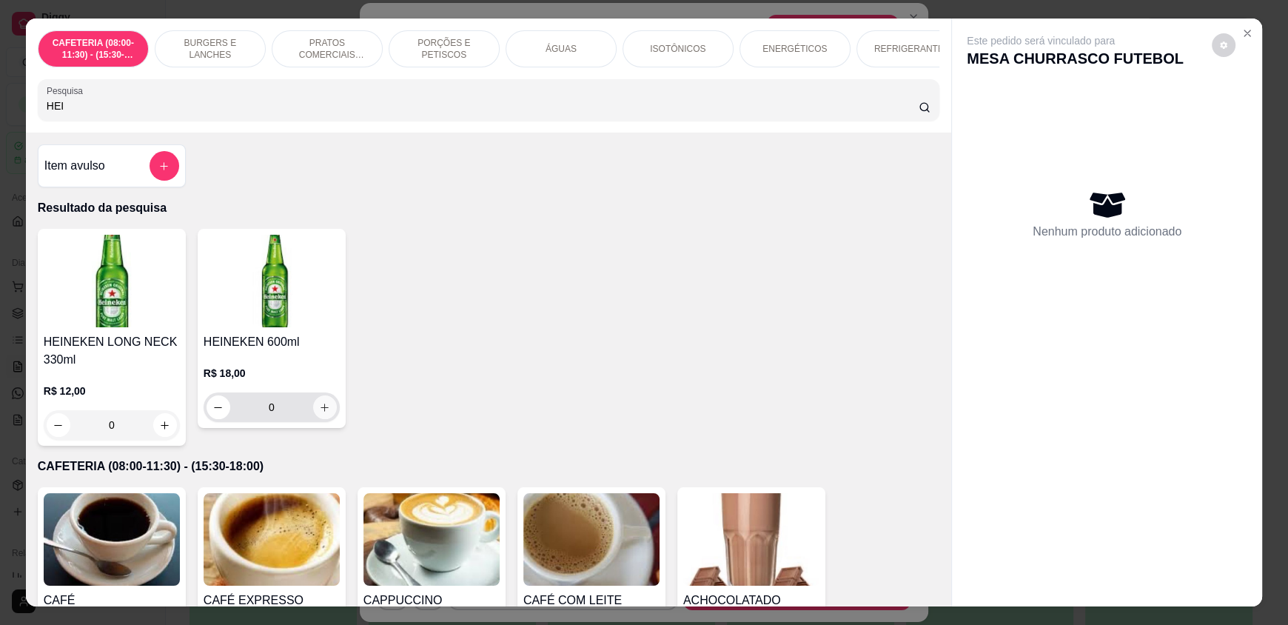
type input "HEI"
click at [323, 419] on button "increase-product-quantity" at bounding box center [325, 407] width 24 height 24
type input "1"
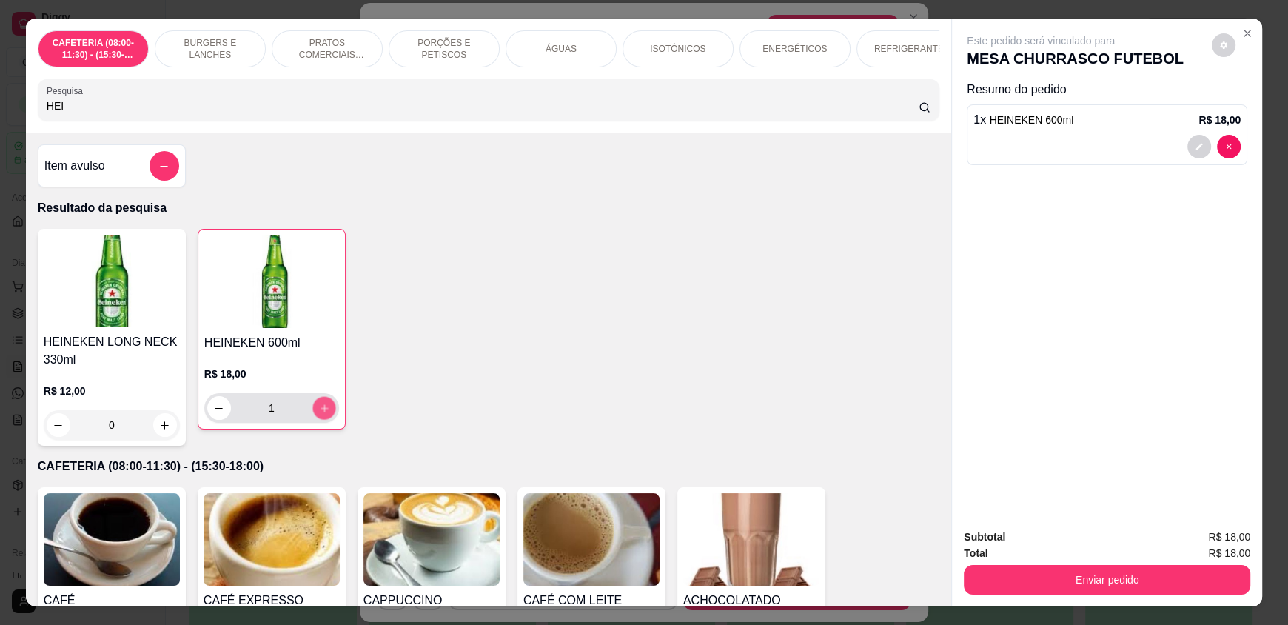
click at [323, 420] on button "increase-product-quantity" at bounding box center [323, 408] width 23 height 23
type input "2"
click at [323, 420] on button "increase-product-quantity" at bounding box center [324, 408] width 24 height 24
type input "3"
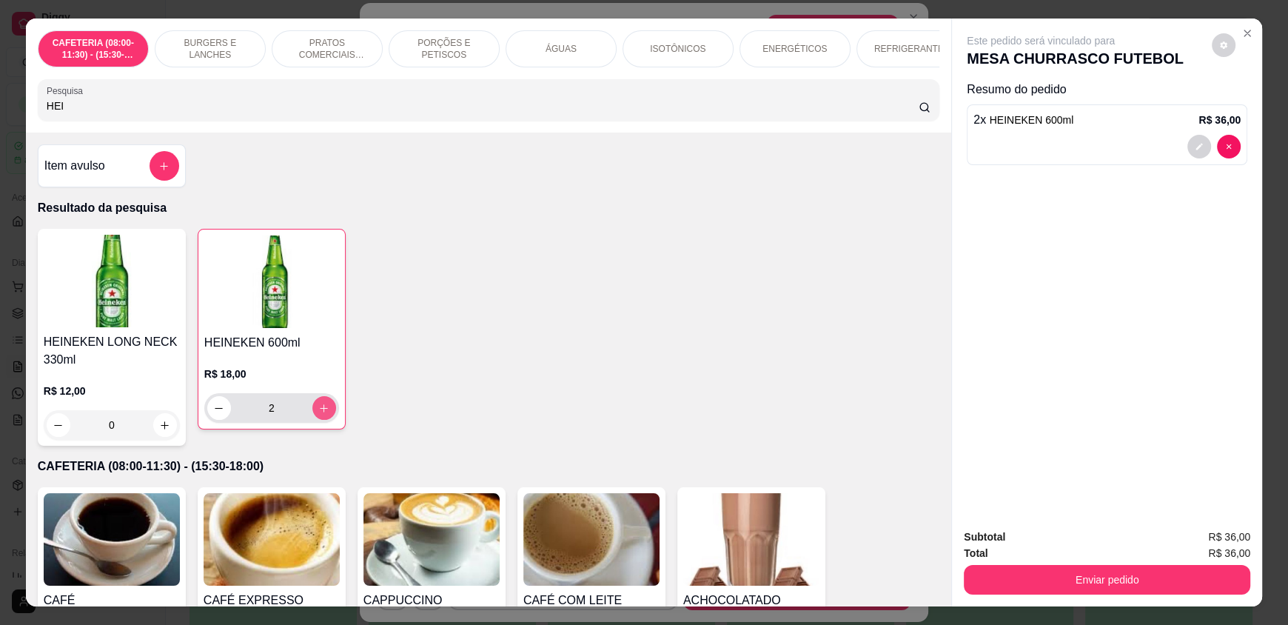
type input "3"
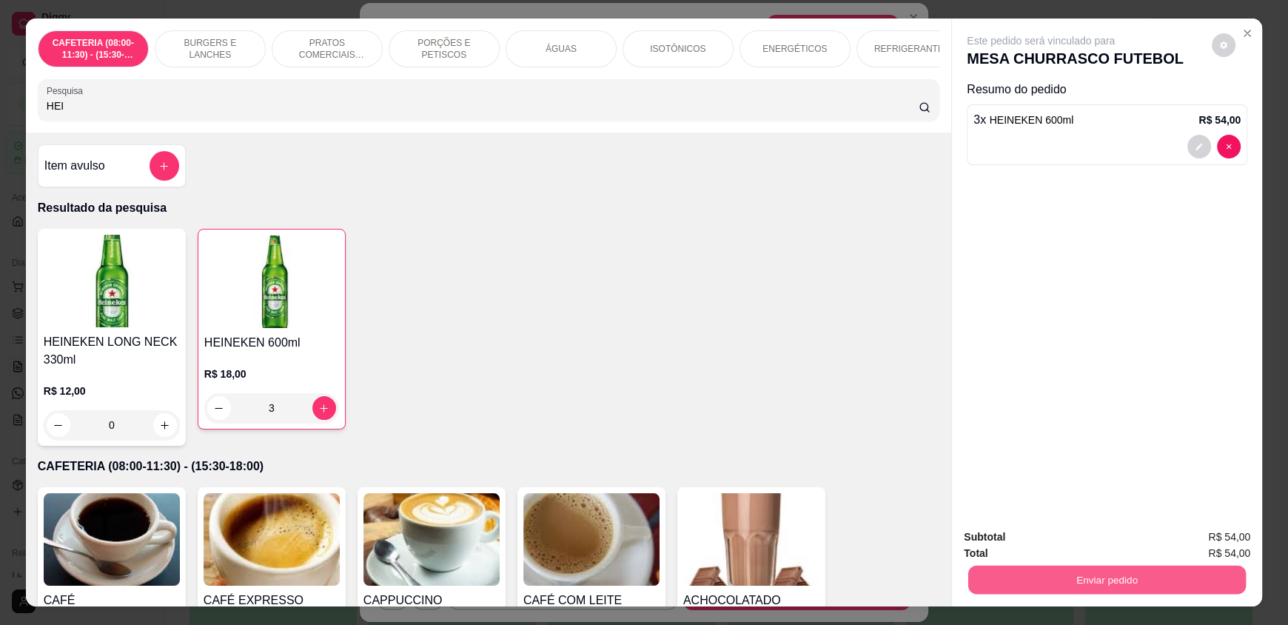
click at [1120, 578] on button "Enviar pedido" at bounding box center [1106, 579] width 277 height 29
click at [1209, 542] on button "Enviar pedido" at bounding box center [1211, 543] width 84 height 28
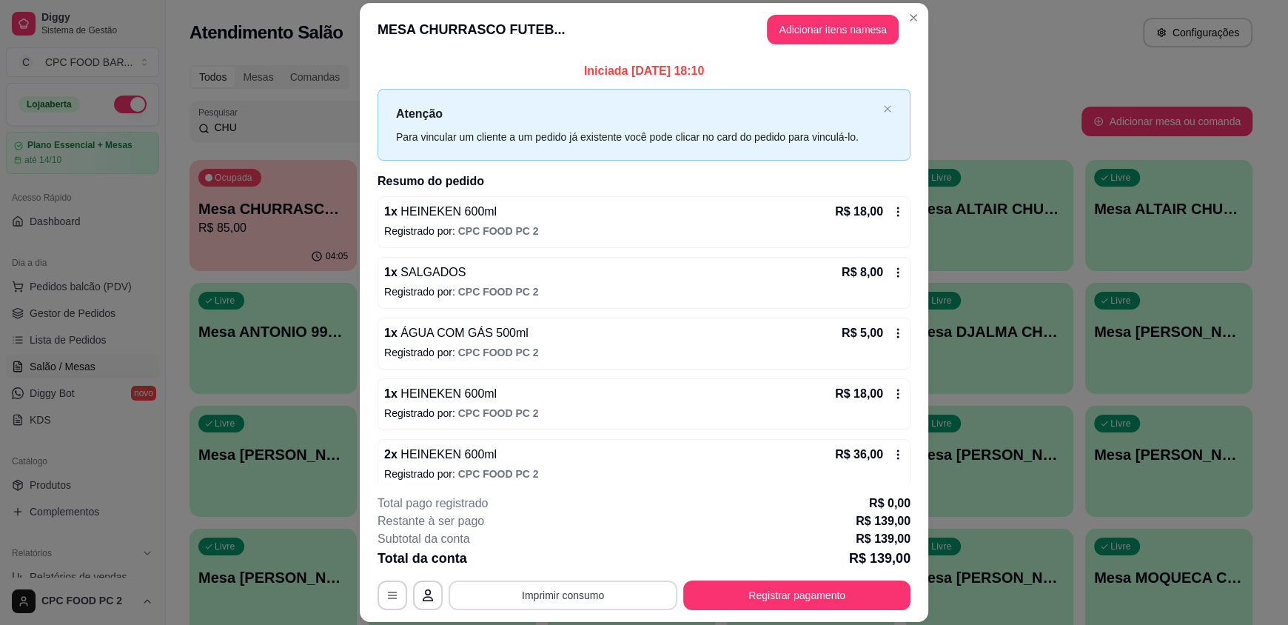
click at [553, 600] on button "Imprimir consumo" at bounding box center [562, 595] width 229 height 30
click at [562, 558] on button "IMPRESSORA" at bounding box center [562, 560] width 104 height 23
click at [827, 33] on button "Adicionar itens na mesa" at bounding box center [833, 30] width 132 height 30
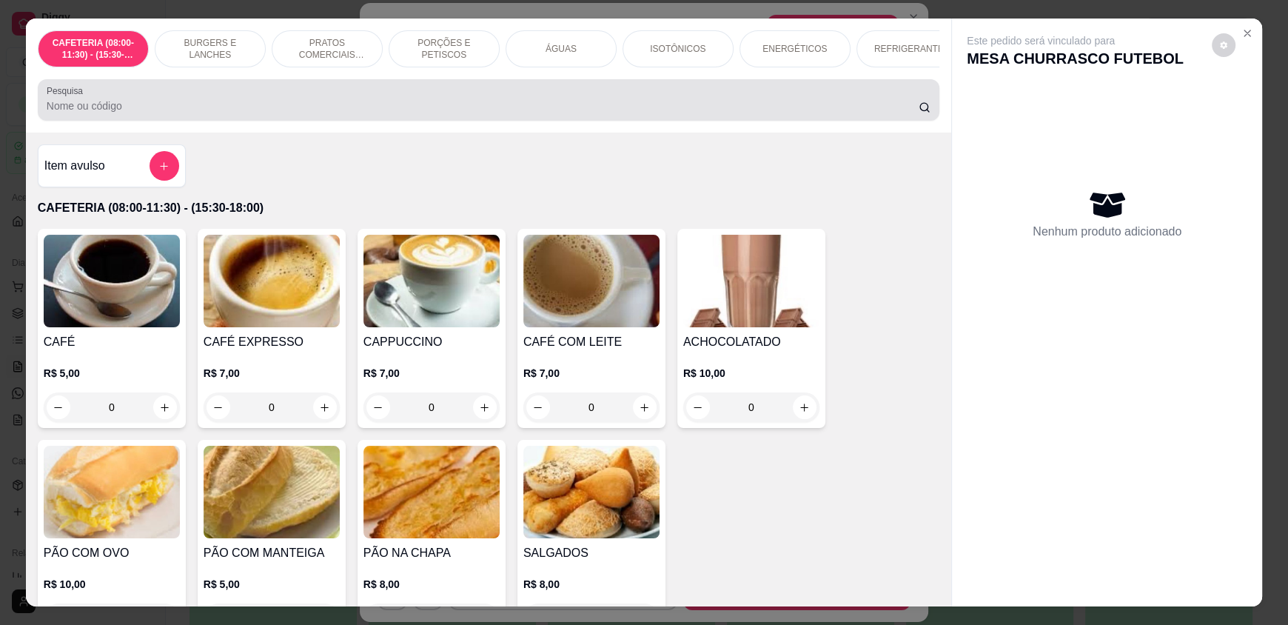
click at [286, 115] on div at bounding box center [489, 100] width 884 height 30
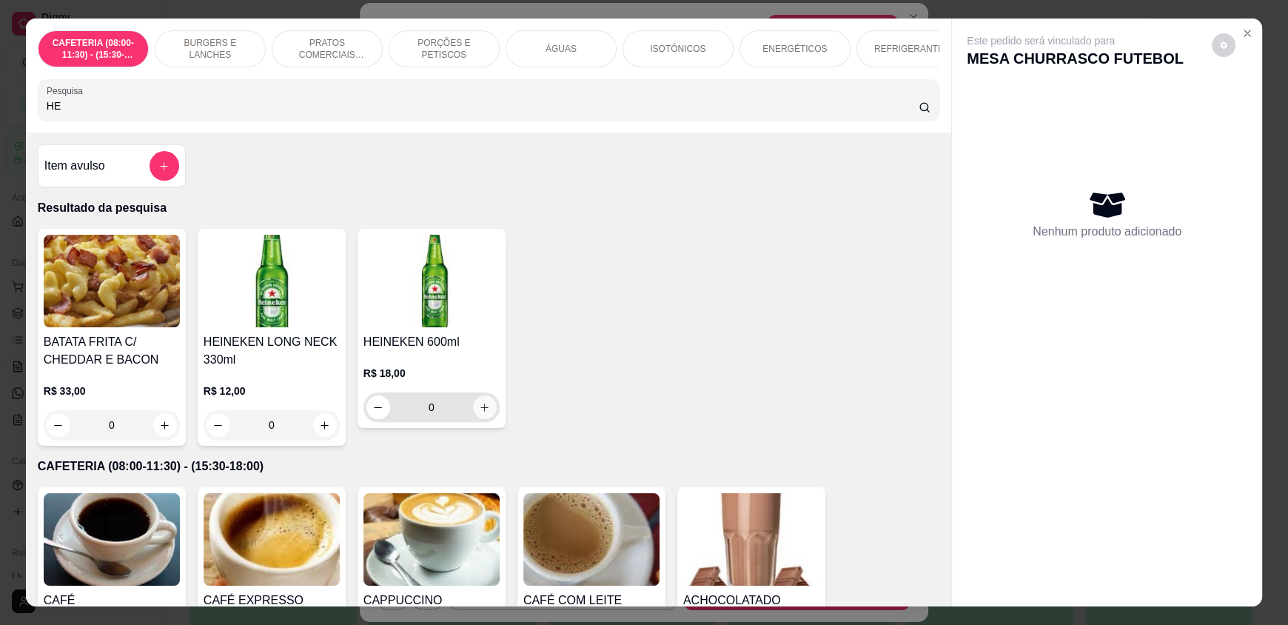
type input "HE"
click at [474, 419] on button "increase-product-quantity" at bounding box center [484, 407] width 23 height 23
type input "1"
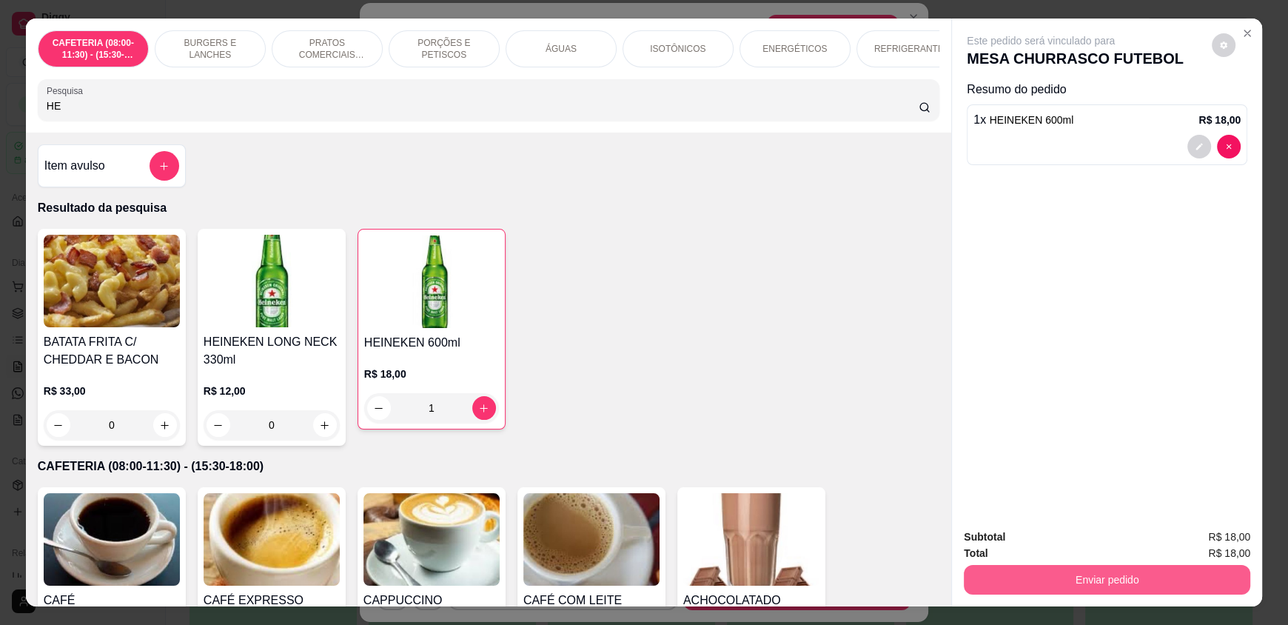
click at [1037, 586] on button "Enviar pedido" at bounding box center [1106, 580] width 286 height 30
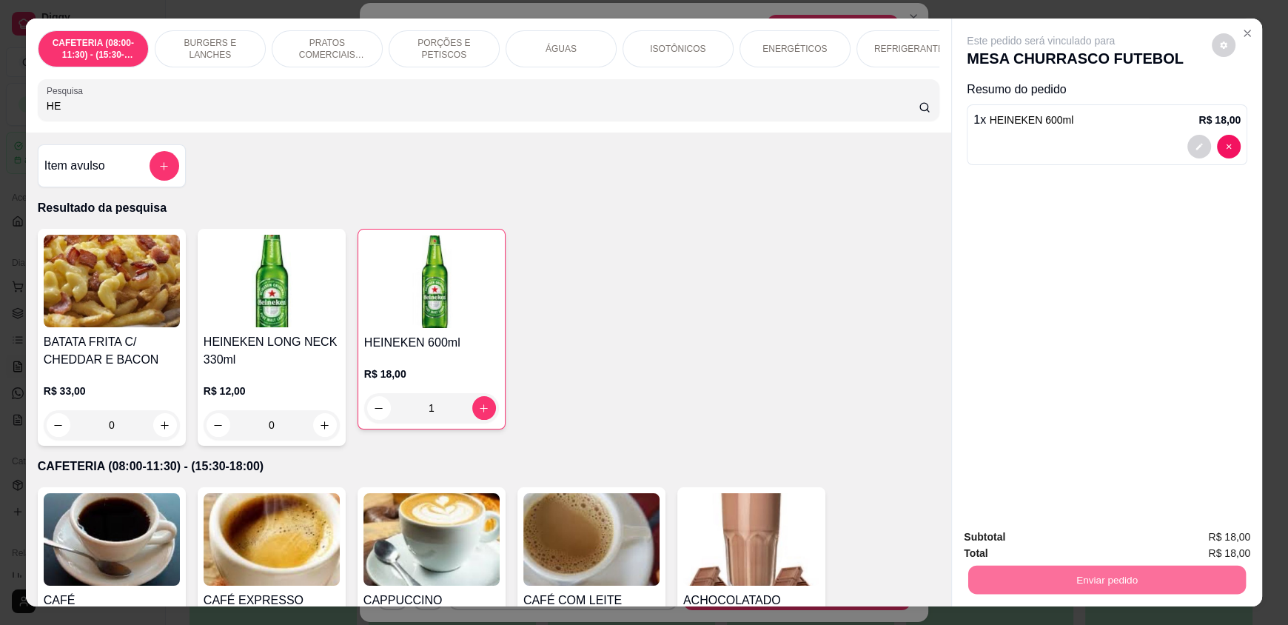
click at [1211, 547] on button "Enviar pedido" at bounding box center [1211, 543] width 84 height 28
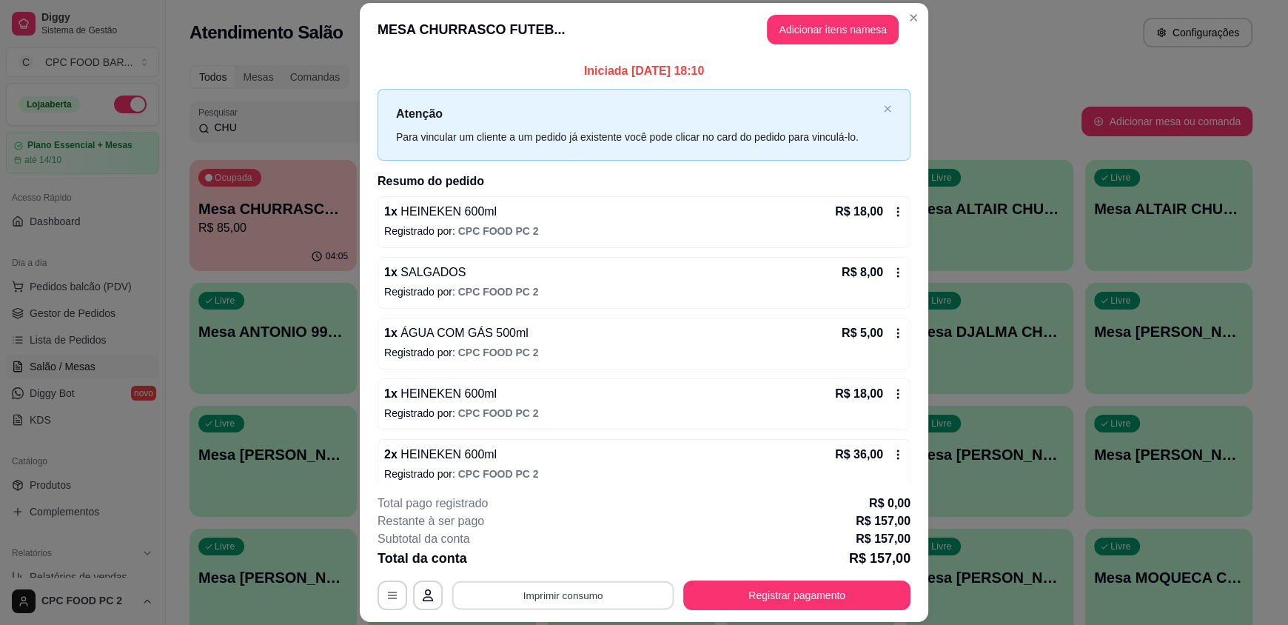
click at [568, 596] on button "Imprimir consumo" at bounding box center [563, 594] width 222 height 29
click at [551, 554] on button "IMPRESSORA" at bounding box center [561, 561] width 107 height 24
click at [775, 596] on button "Registrar pagamento" at bounding box center [796, 595] width 227 height 30
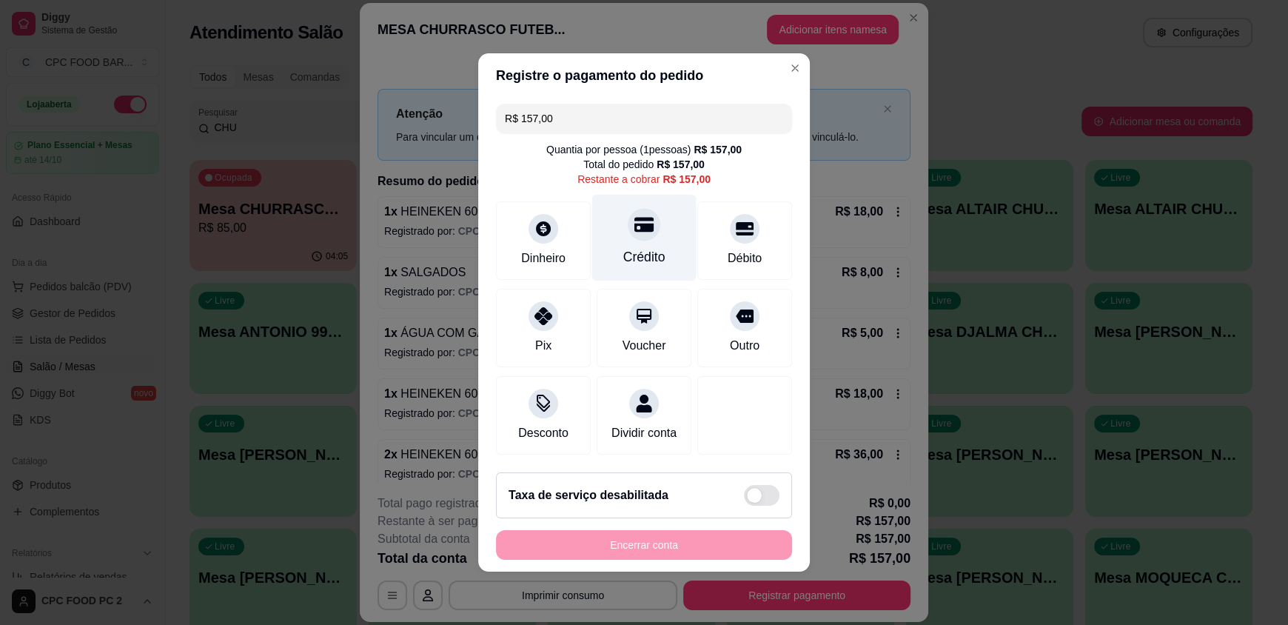
click at [646, 229] on div "Crédito" at bounding box center [644, 238] width 104 height 87
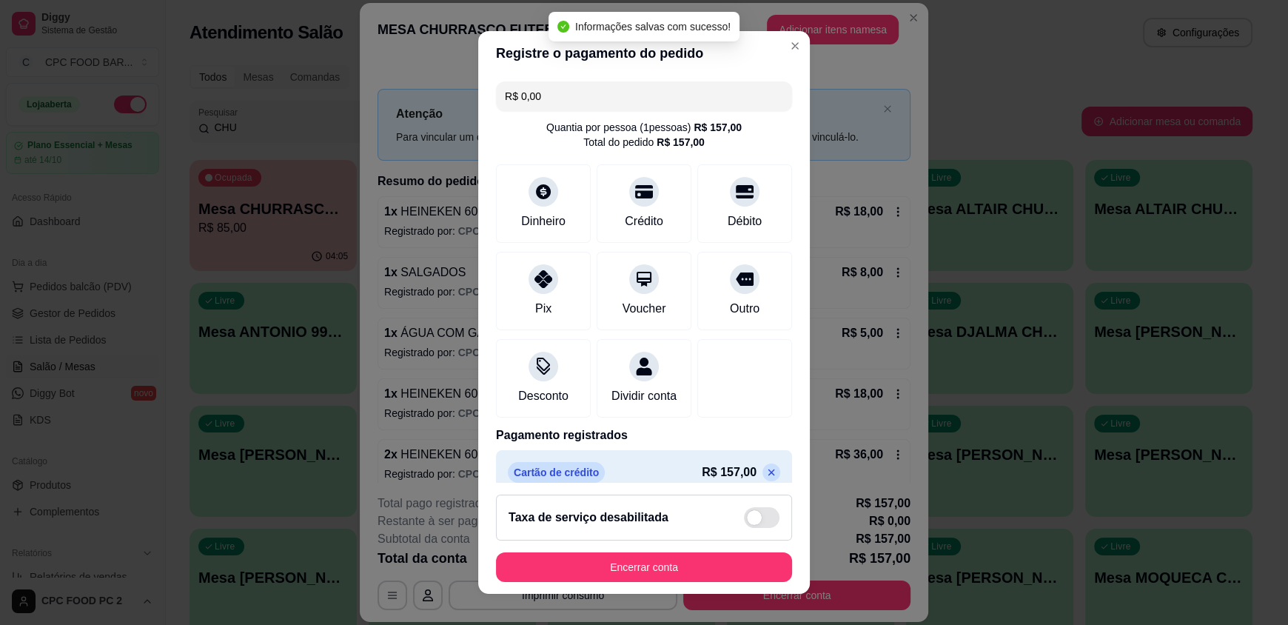
type input "R$ 0,00"
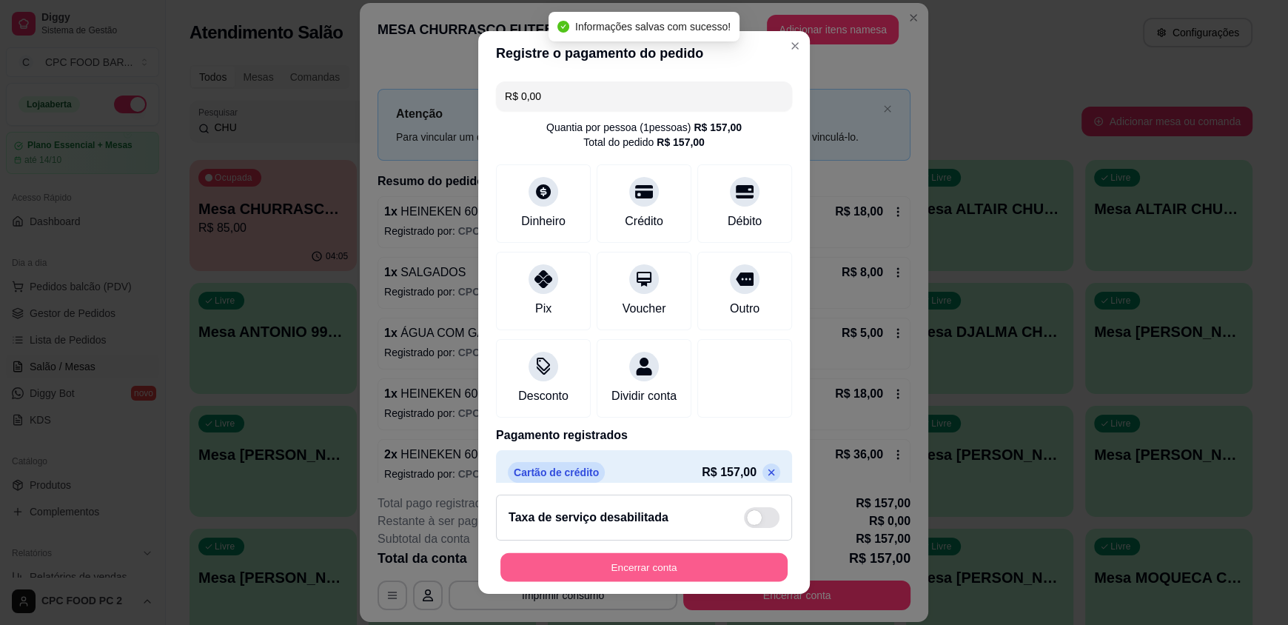
click at [689, 571] on button "Encerrar conta" at bounding box center [643, 566] width 287 height 29
